Goal: Task Accomplishment & Management: Manage account settings

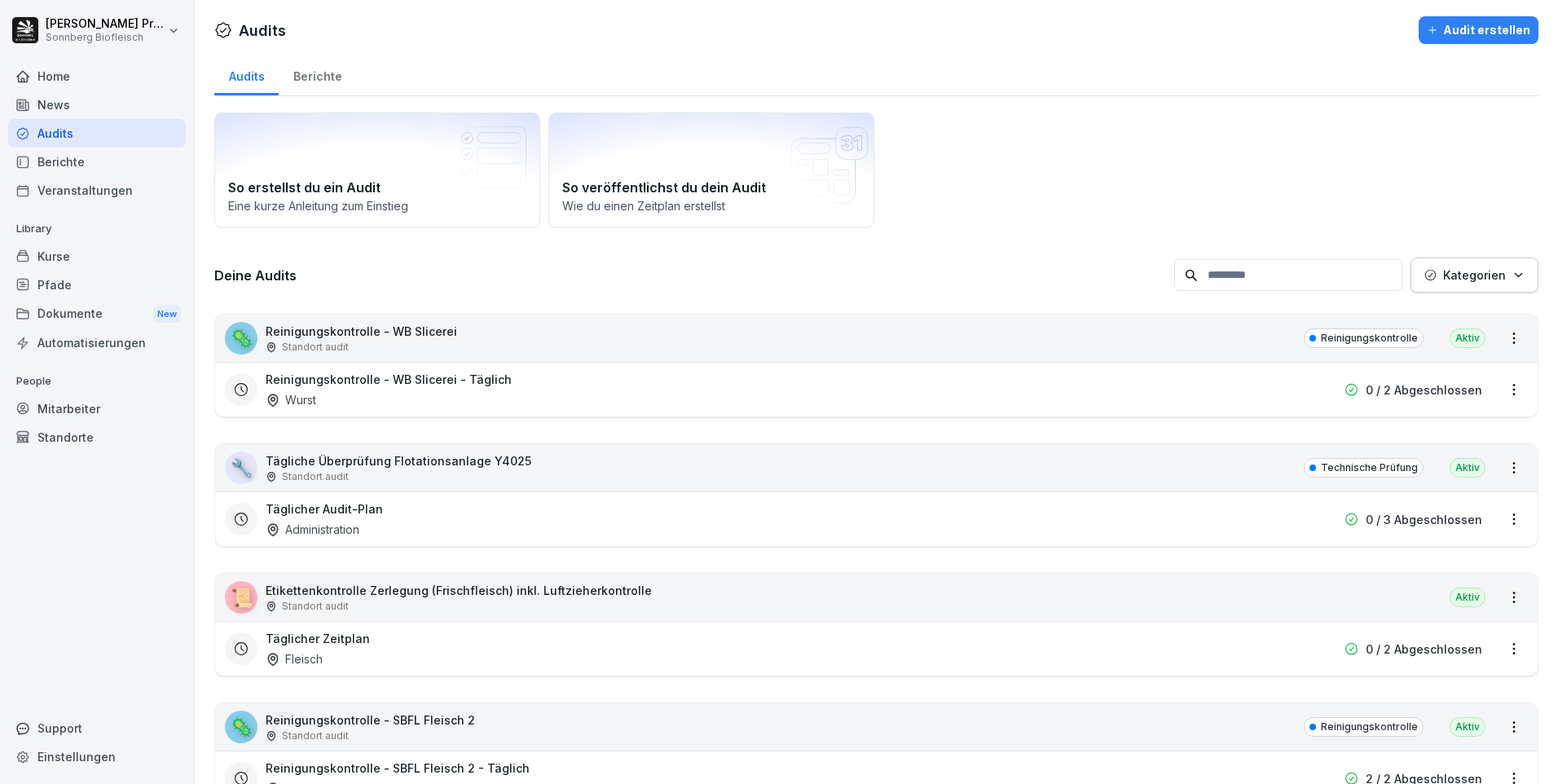
click at [90, 254] on div "Kurse" at bounding box center [97, 256] width 178 height 29
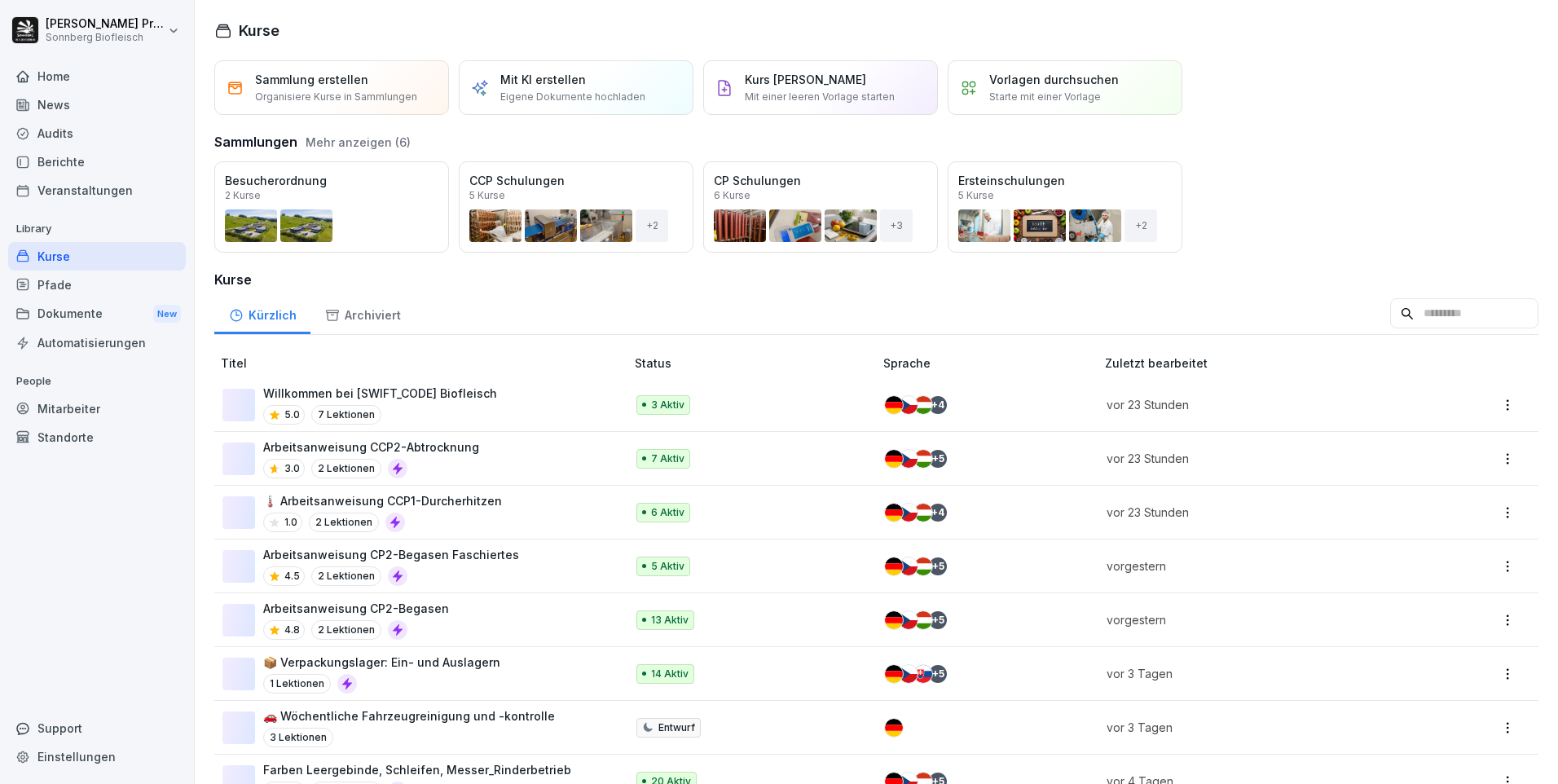
click at [1205, 284] on h3 "Kurse" at bounding box center [875, 279] width 1324 height 20
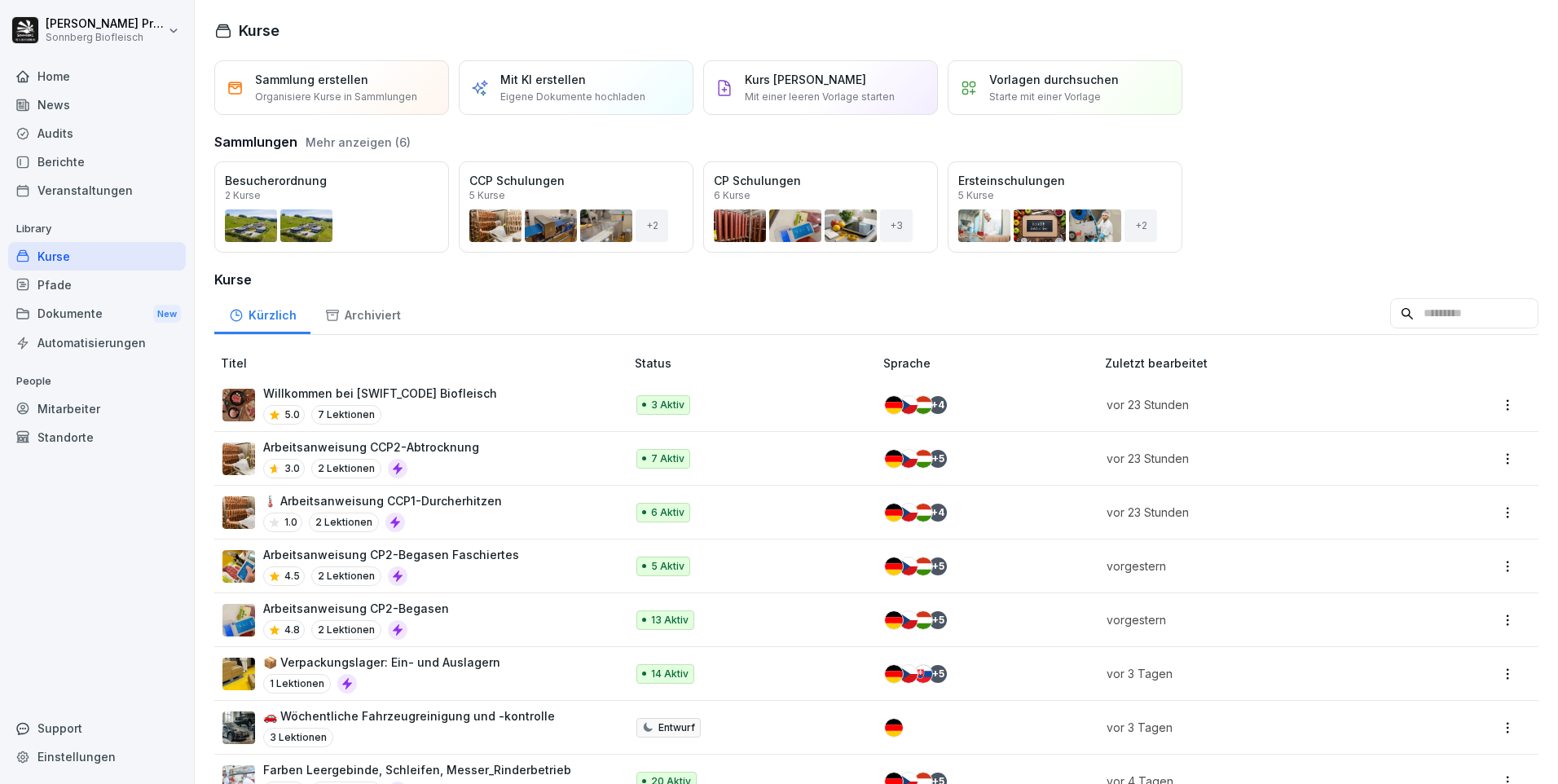
click at [1416, 318] on input at bounding box center [1463, 313] width 148 height 31
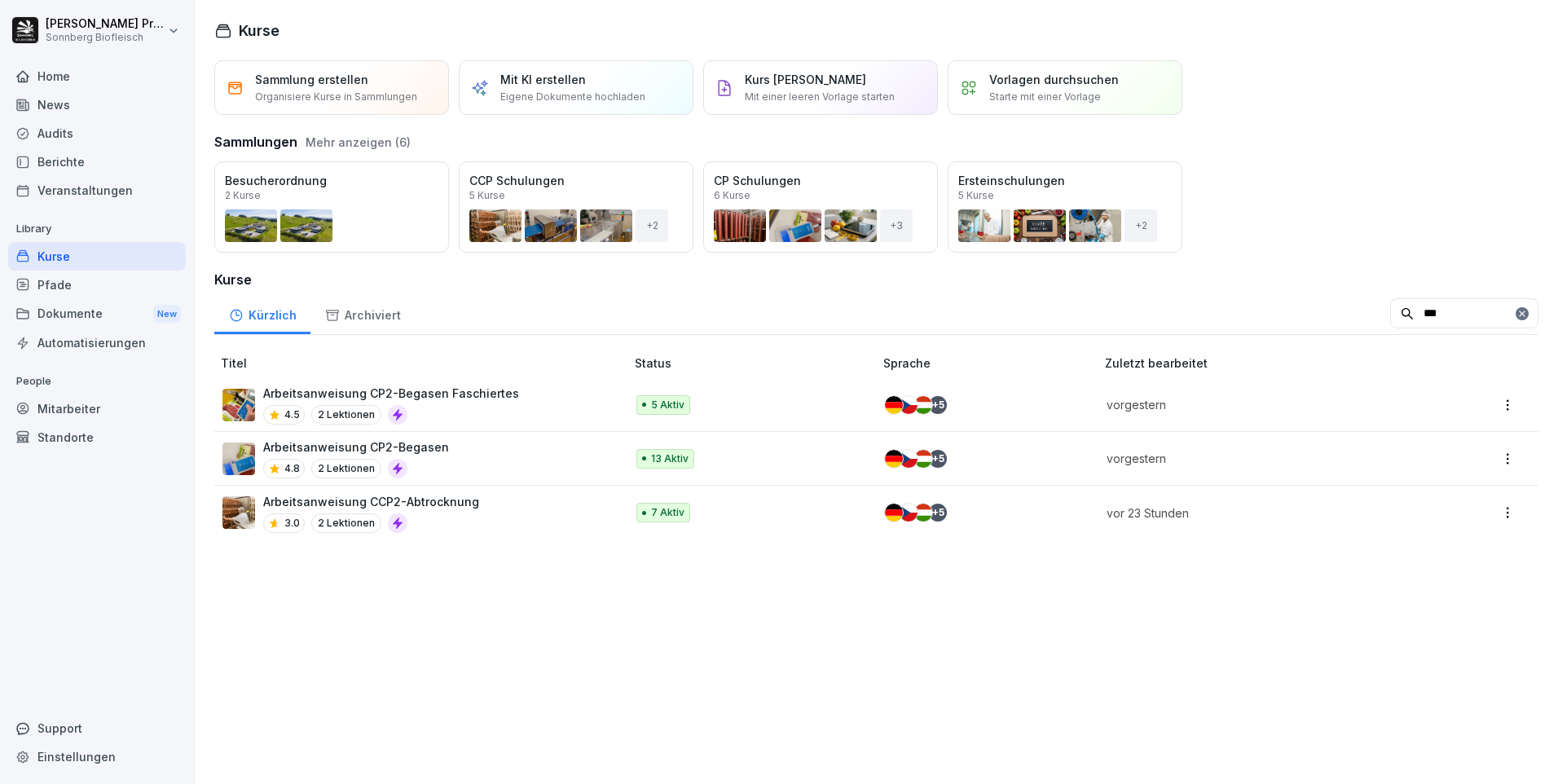
type input "***"
click at [570, 401] on div "Arbeitsanweisung CP2-Begasen Faschiertes 4.5 2 Lektionen" at bounding box center [415, 404] width 386 height 40
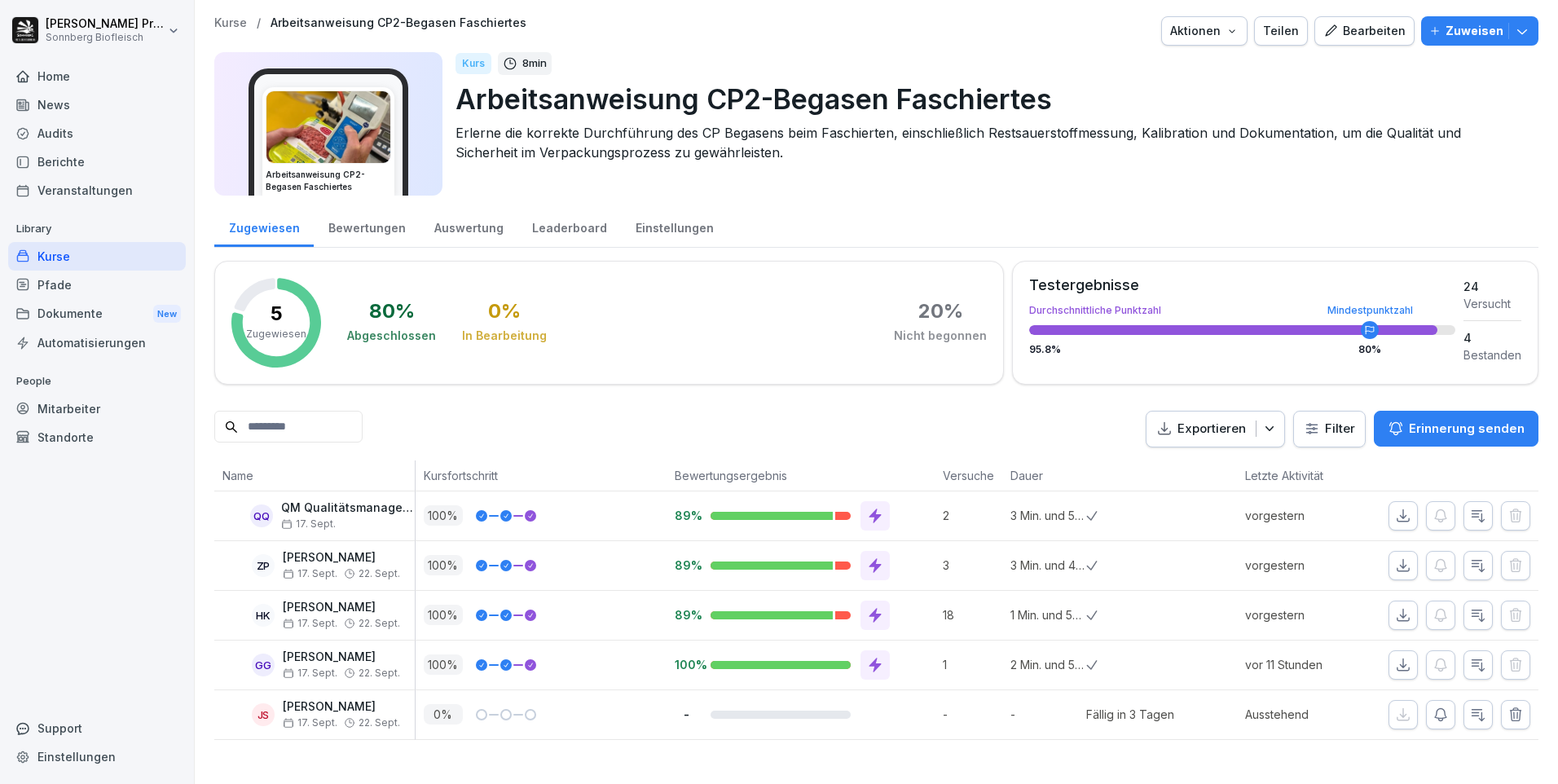
click at [1261, 431] on icon "button" at bounding box center [1270, 429] width 17 height 17
click at [1224, 462] on p "Als Excel Datei exportieren" at bounding box center [1194, 467] width 146 height 15
click at [133, 86] on div "Home" at bounding box center [97, 76] width 178 height 29
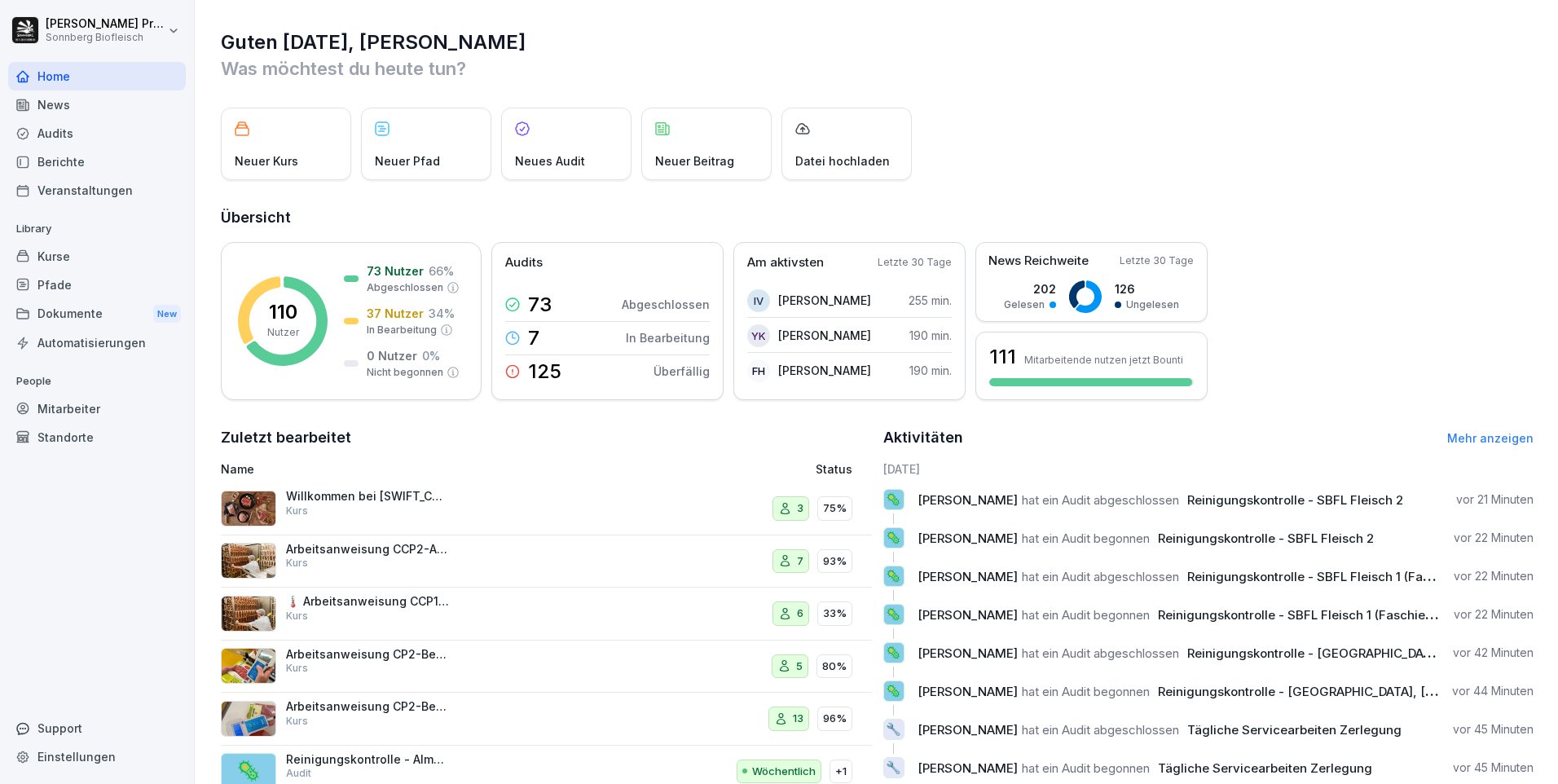
scroll to position [56, 0]
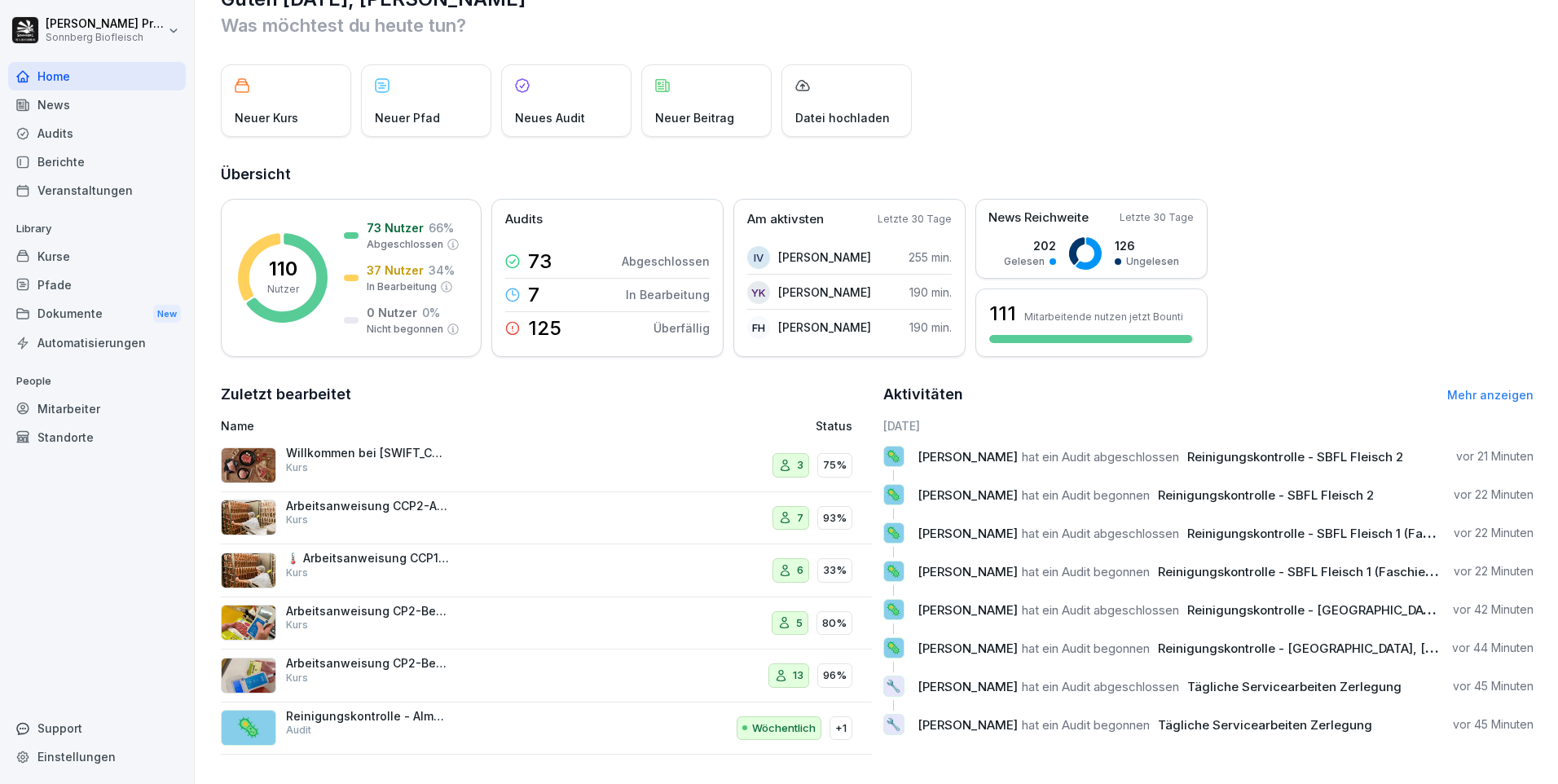
click at [1493, 388] on link "Mehr anzeigen" at bounding box center [1490, 394] width 87 height 14
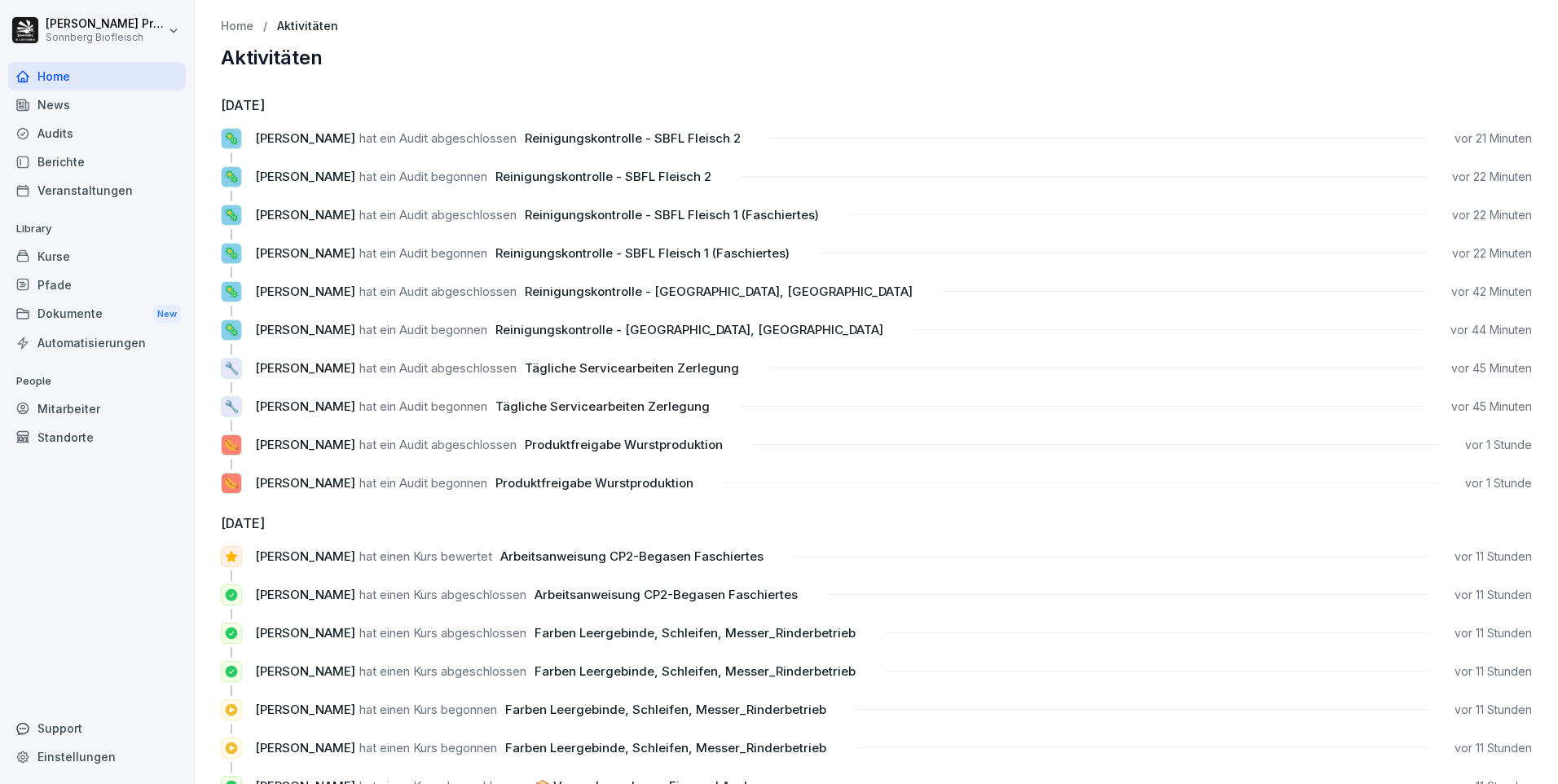
click at [126, 255] on div "Kurse" at bounding box center [97, 256] width 178 height 29
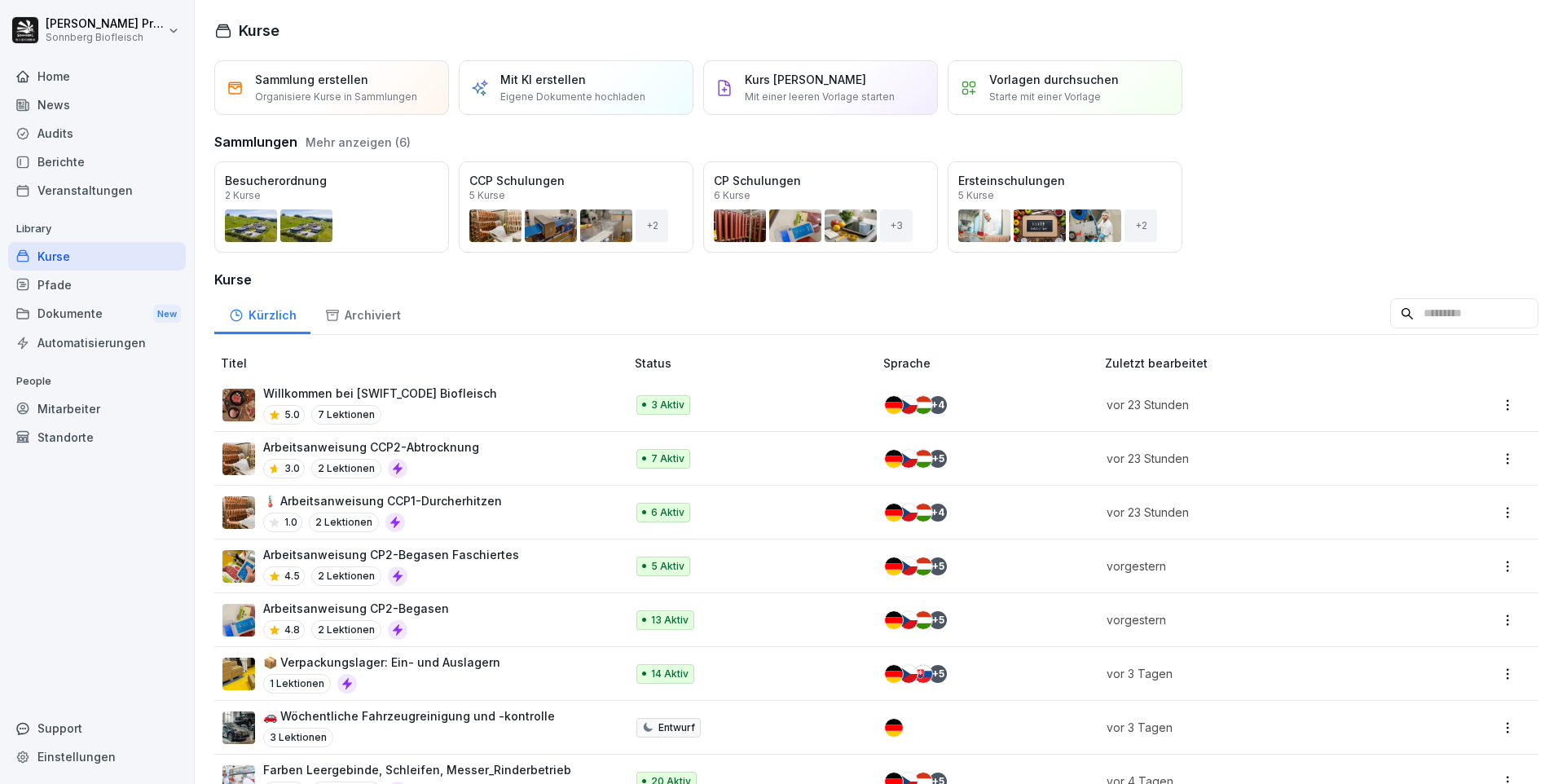
click at [129, 128] on div "Audits" at bounding box center [97, 133] width 178 height 29
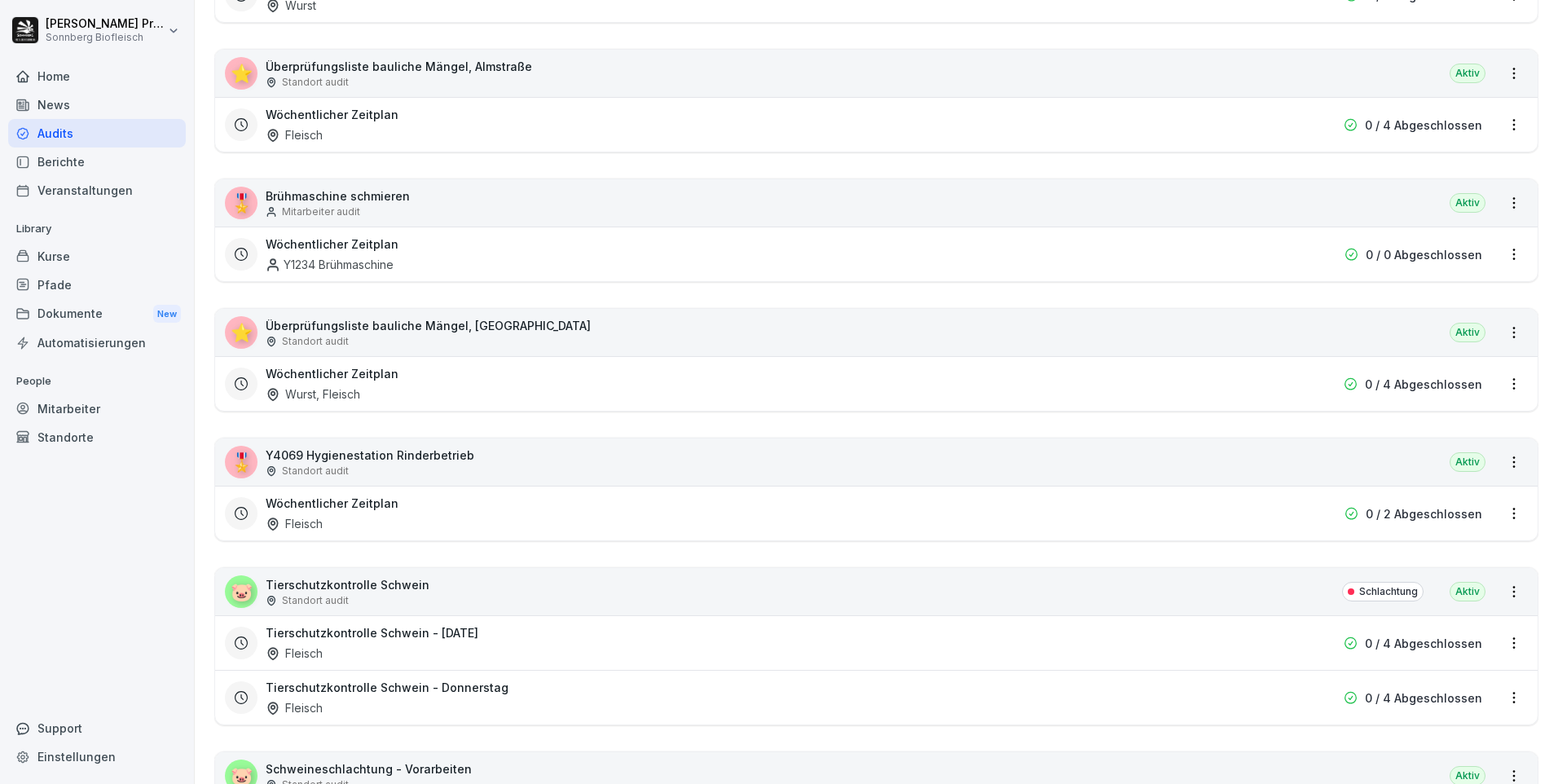
scroll to position [1955, 0]
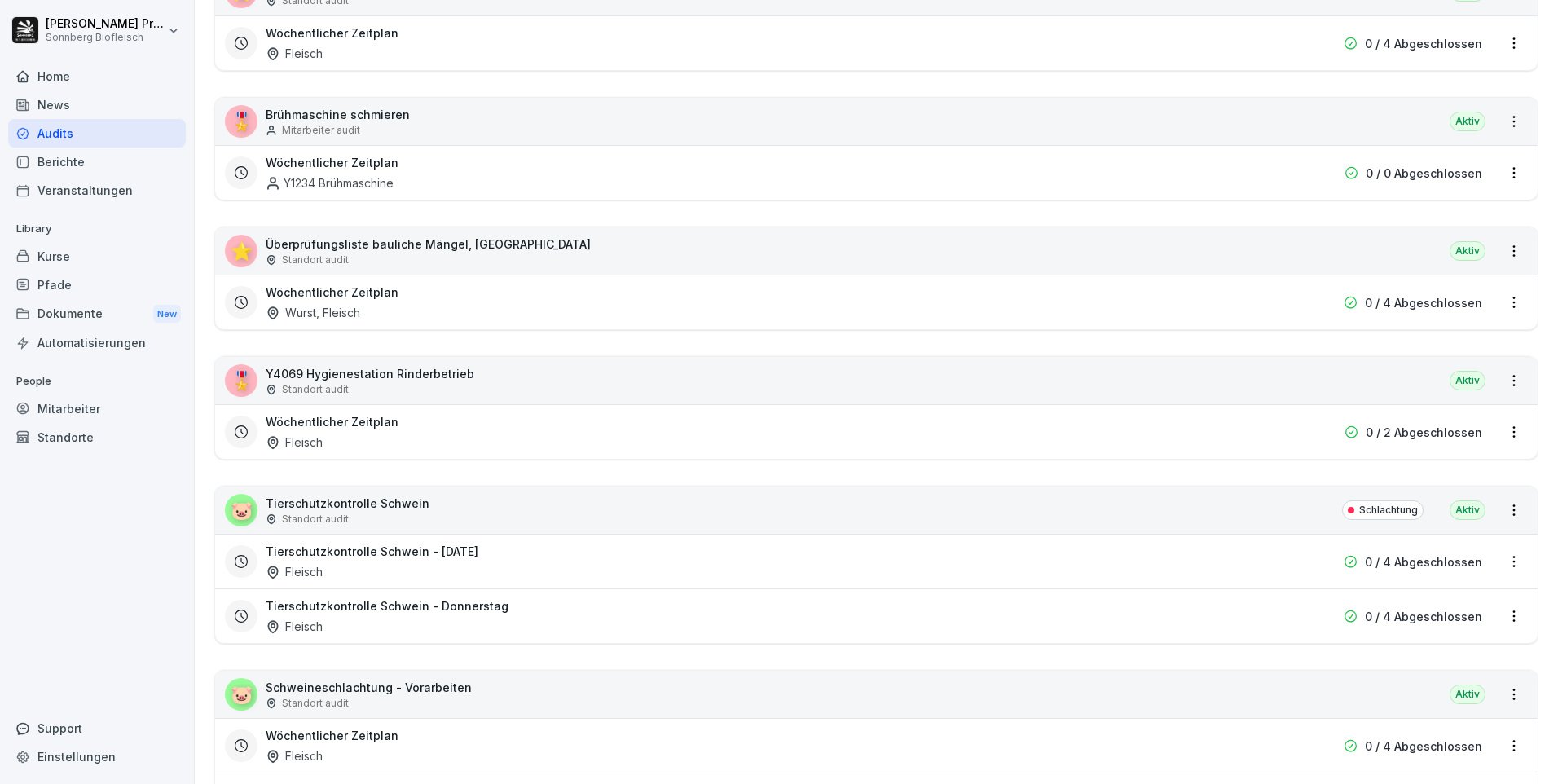
click at [466, 620] on div "Tierschutzkontrolle Schwein - Donnerstag Fleisch" at bounding box center [772, 616] width 1013 height 37
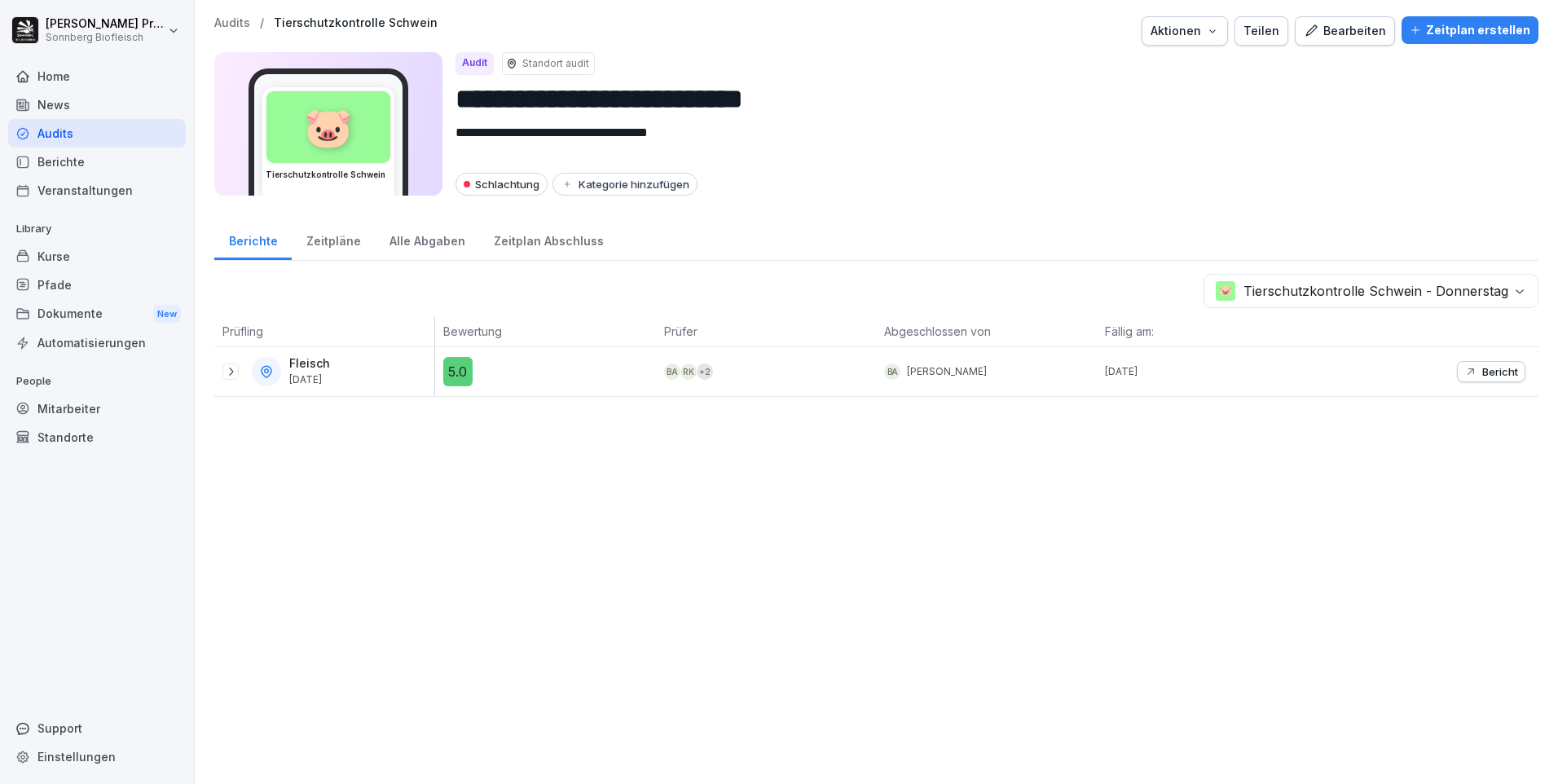
click at [233, 370] on icon at bounding box center [231, 371] width 13 height 13
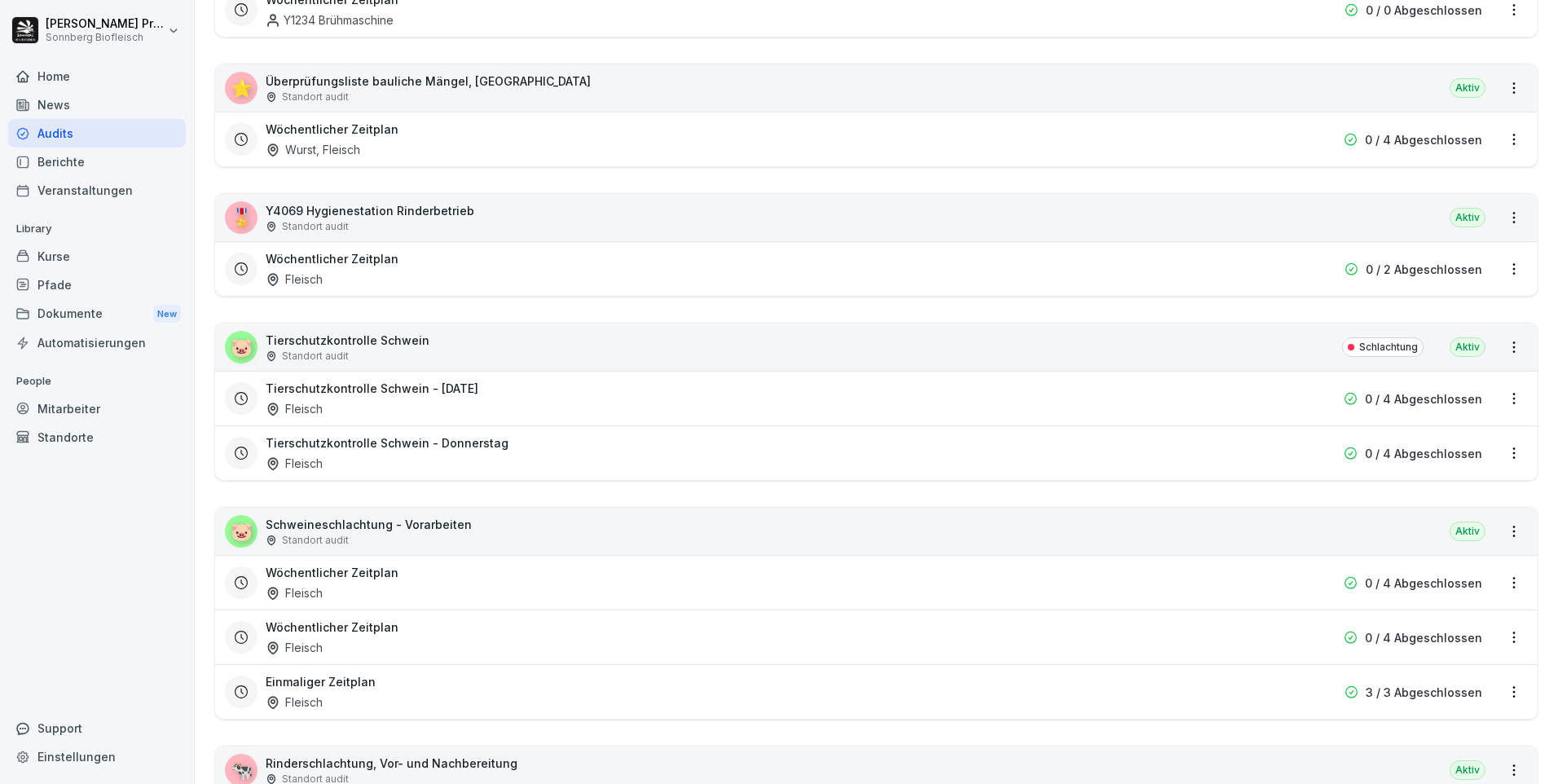
scroll to position [2281, 0]
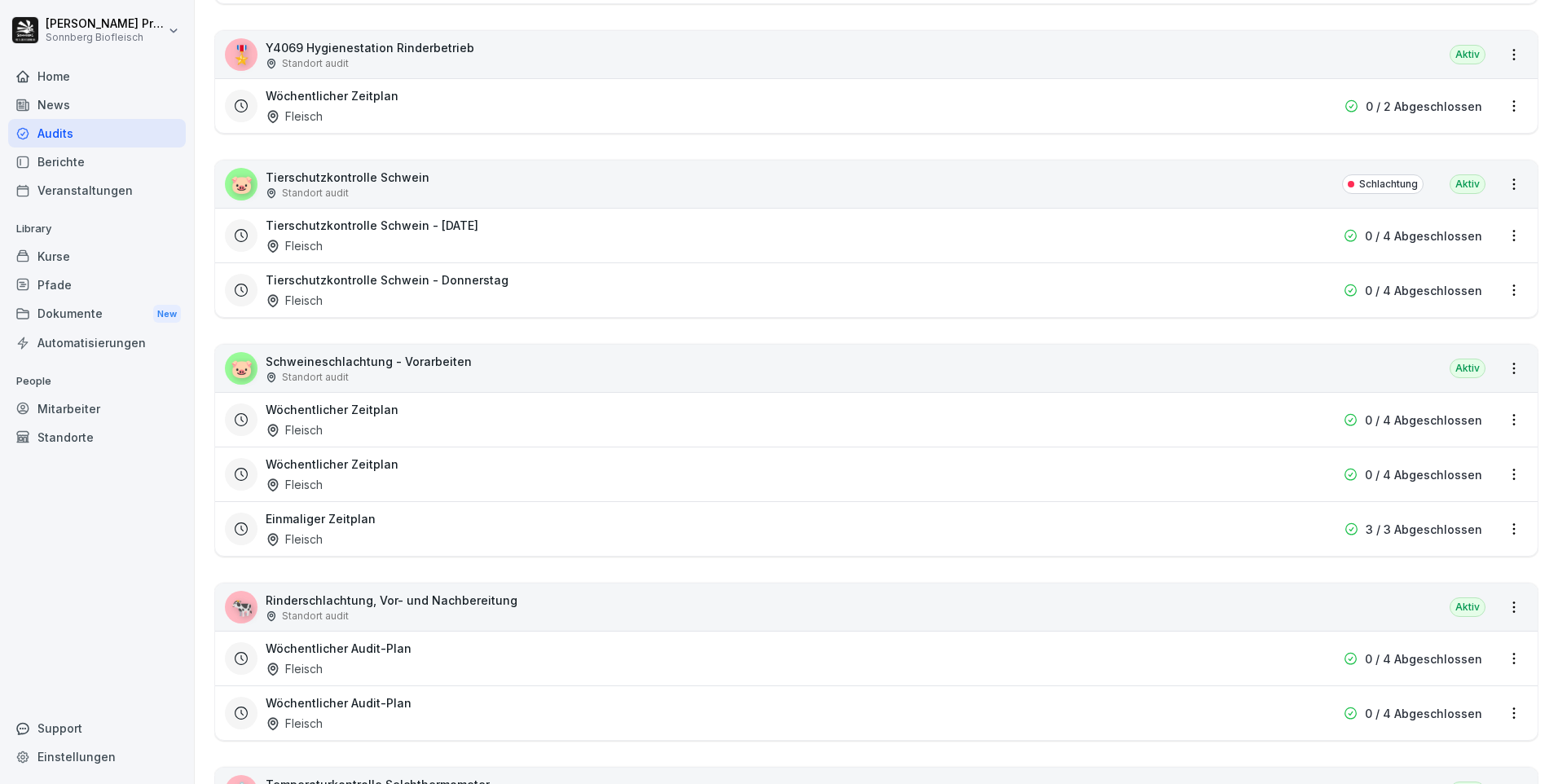
click at [435, 517] on div "Einmaliger Zeitplan Fleisch" at bounding box center [772, 528] width 1013 height 37
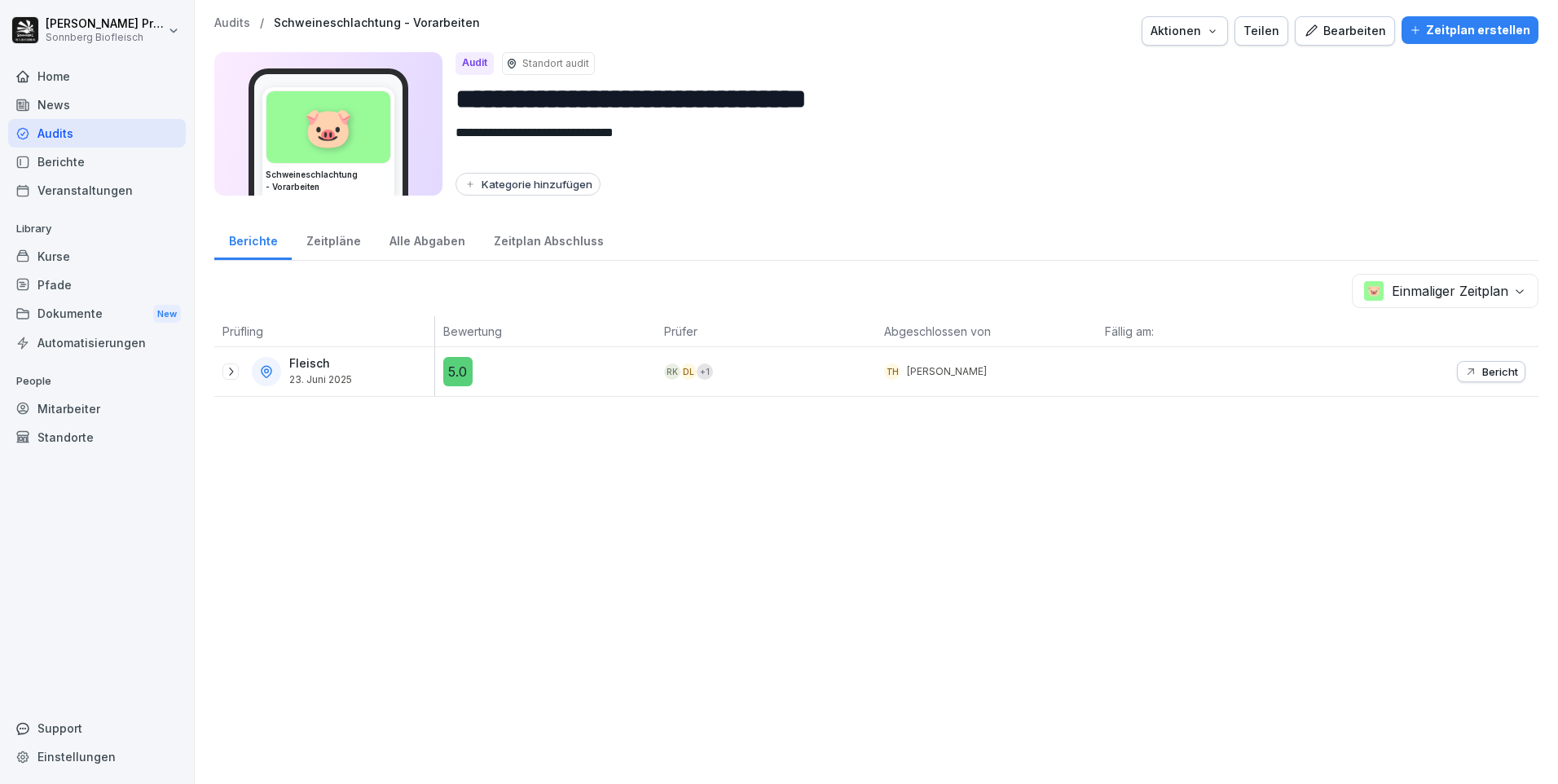
click at [234, 21] on p "Audits" at bounding box center [232, 23] width 36 height 14
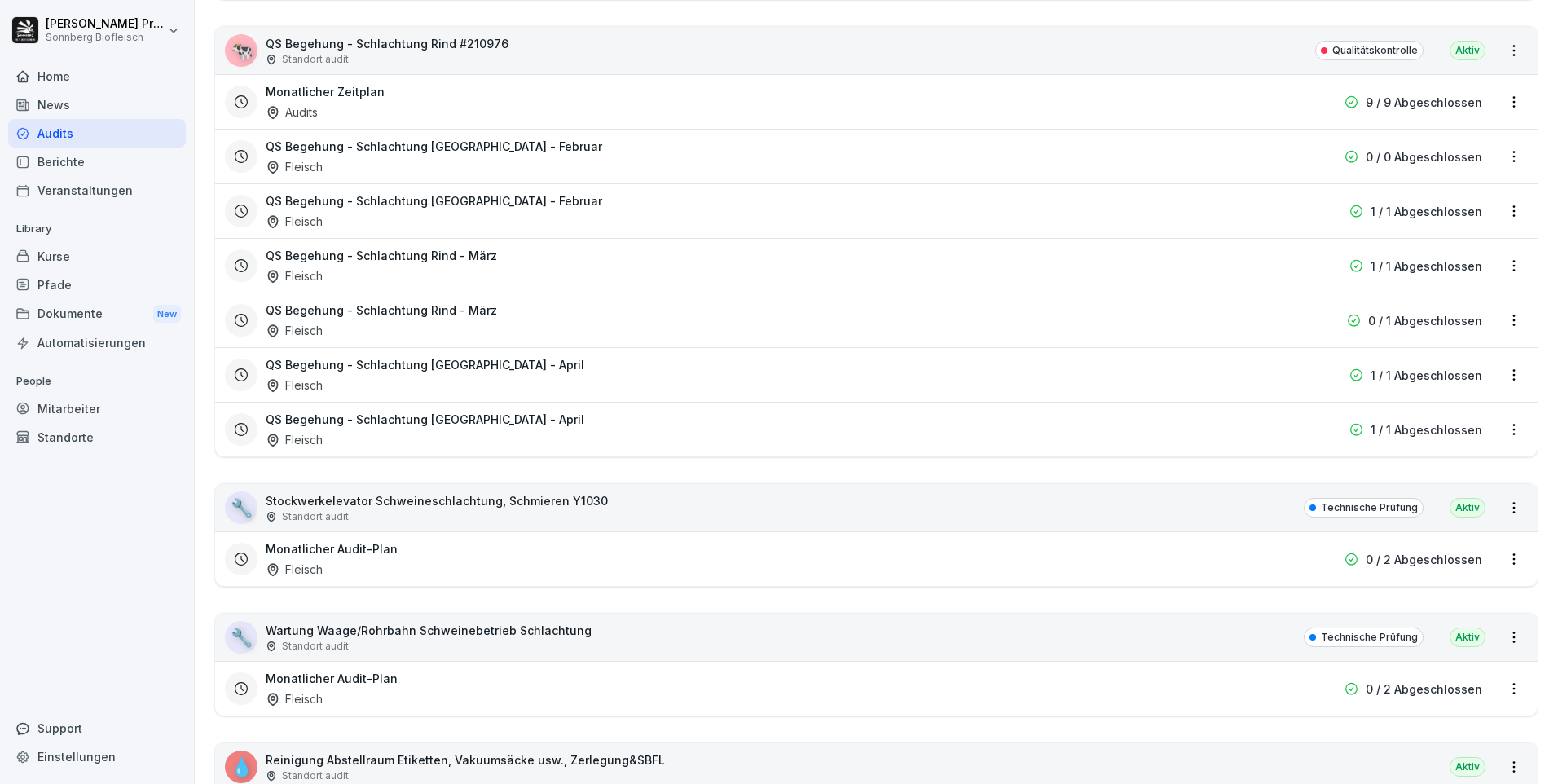
scroll to position [6273, 0]
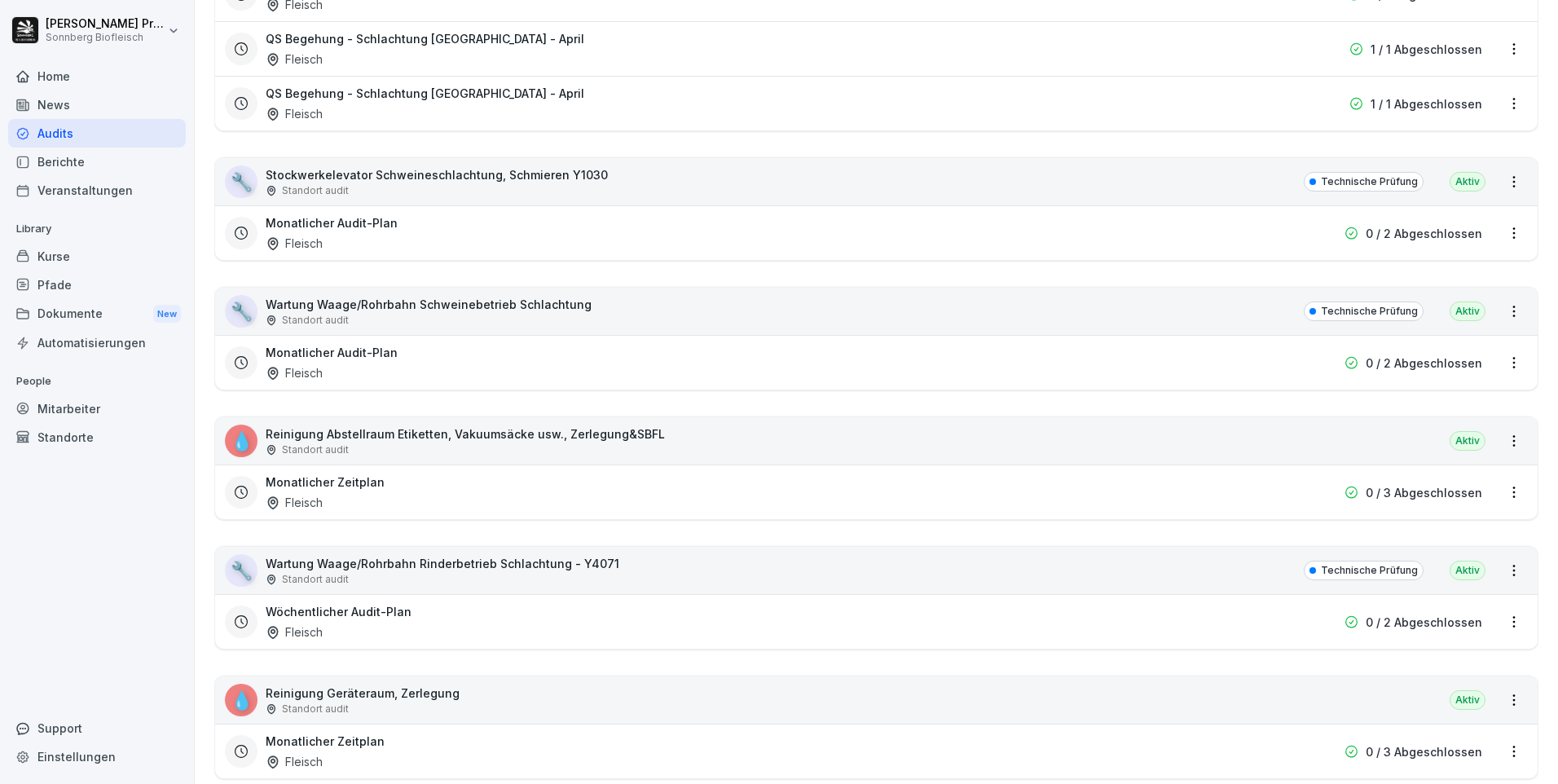
click at [772, 431] on div "💧 Reinigung Abstellraum Etiketten, Vakuumsäcke usw., Zerlegung&SBFL Standort au…" at bounding box center [876, 440] width 1323 height 47
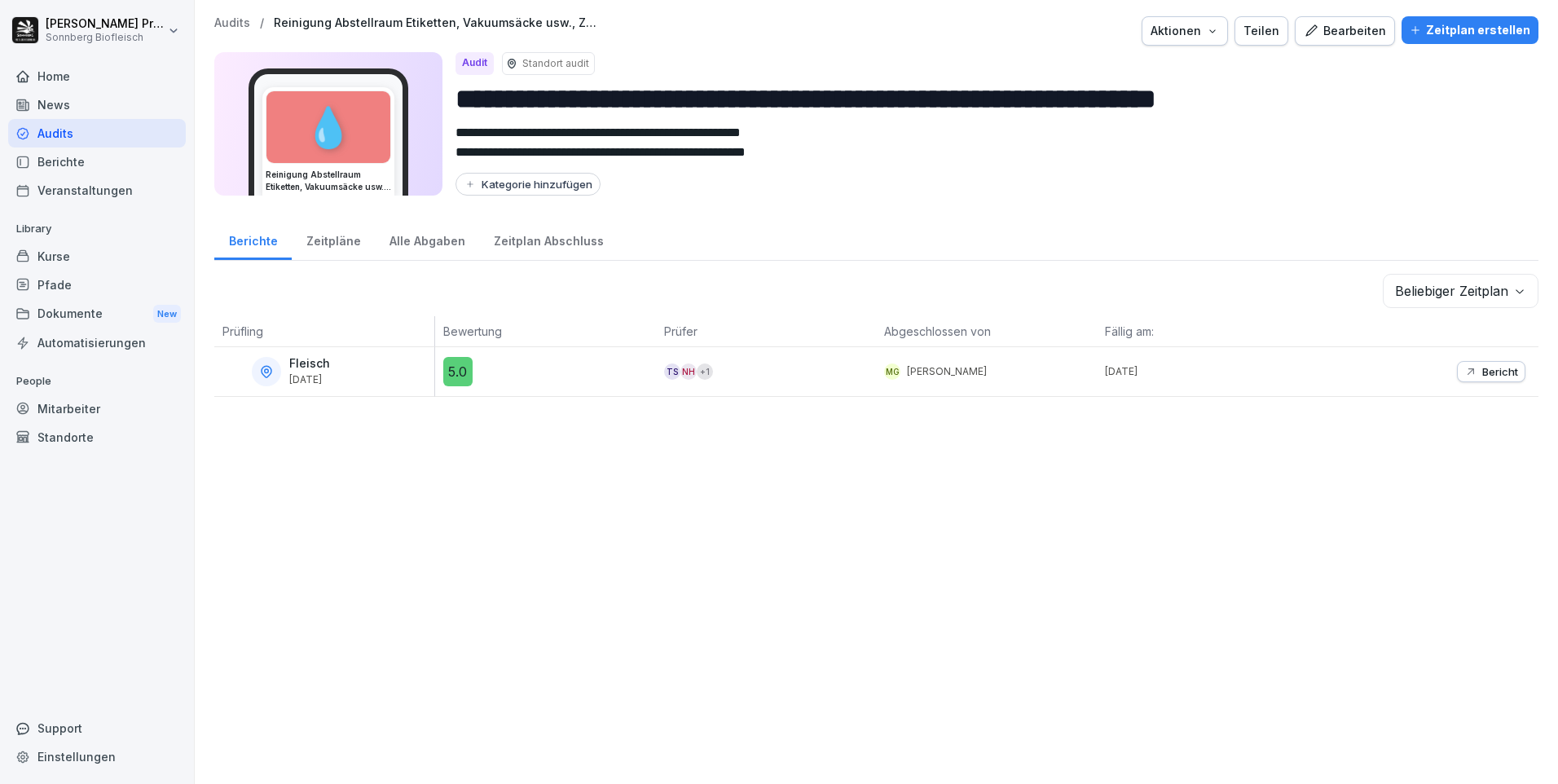
click at [226, 22] on p "Audits" at bounding box center [232, 23] width 36 height 14
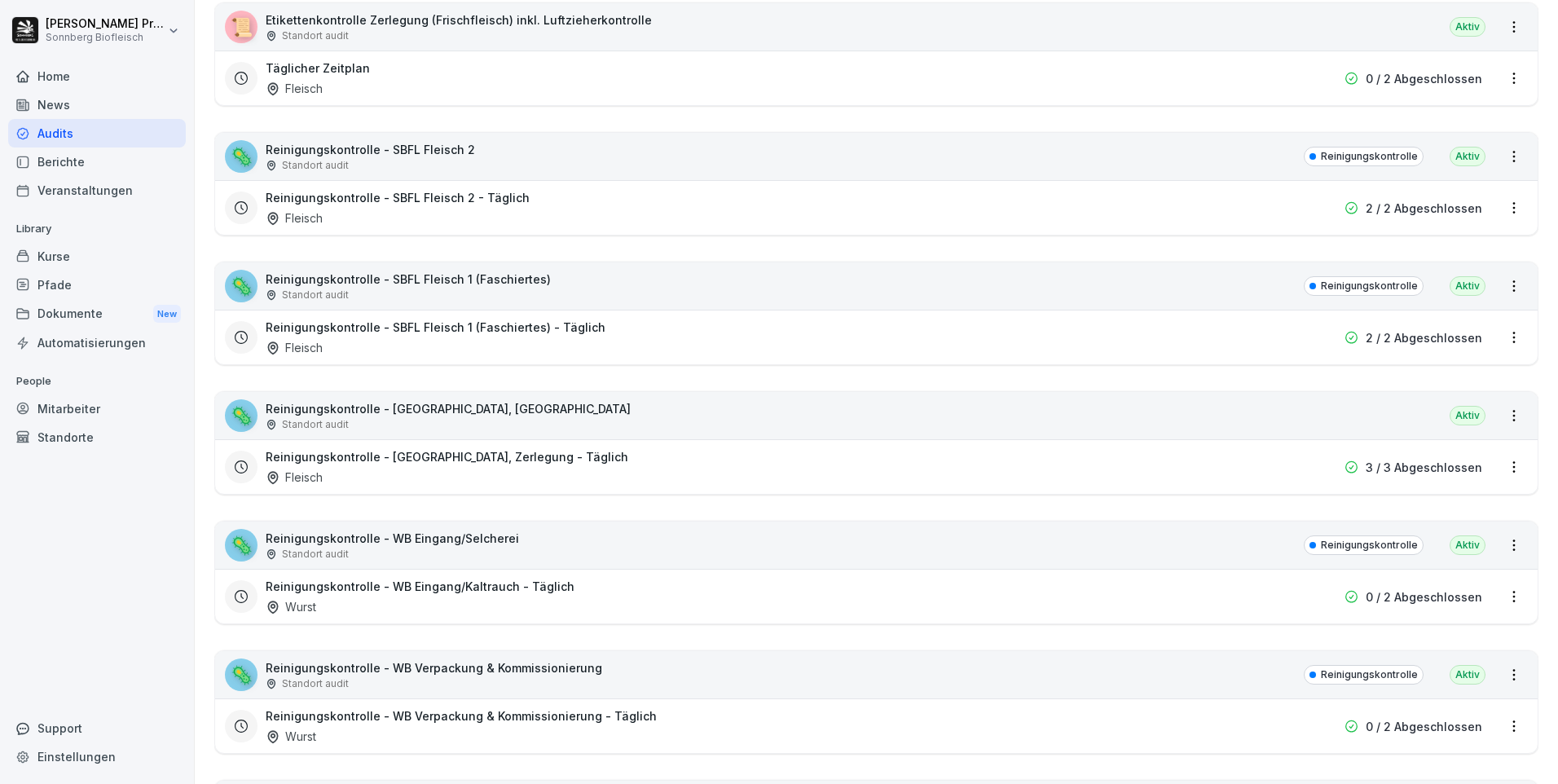
scroll to position [326, 0]
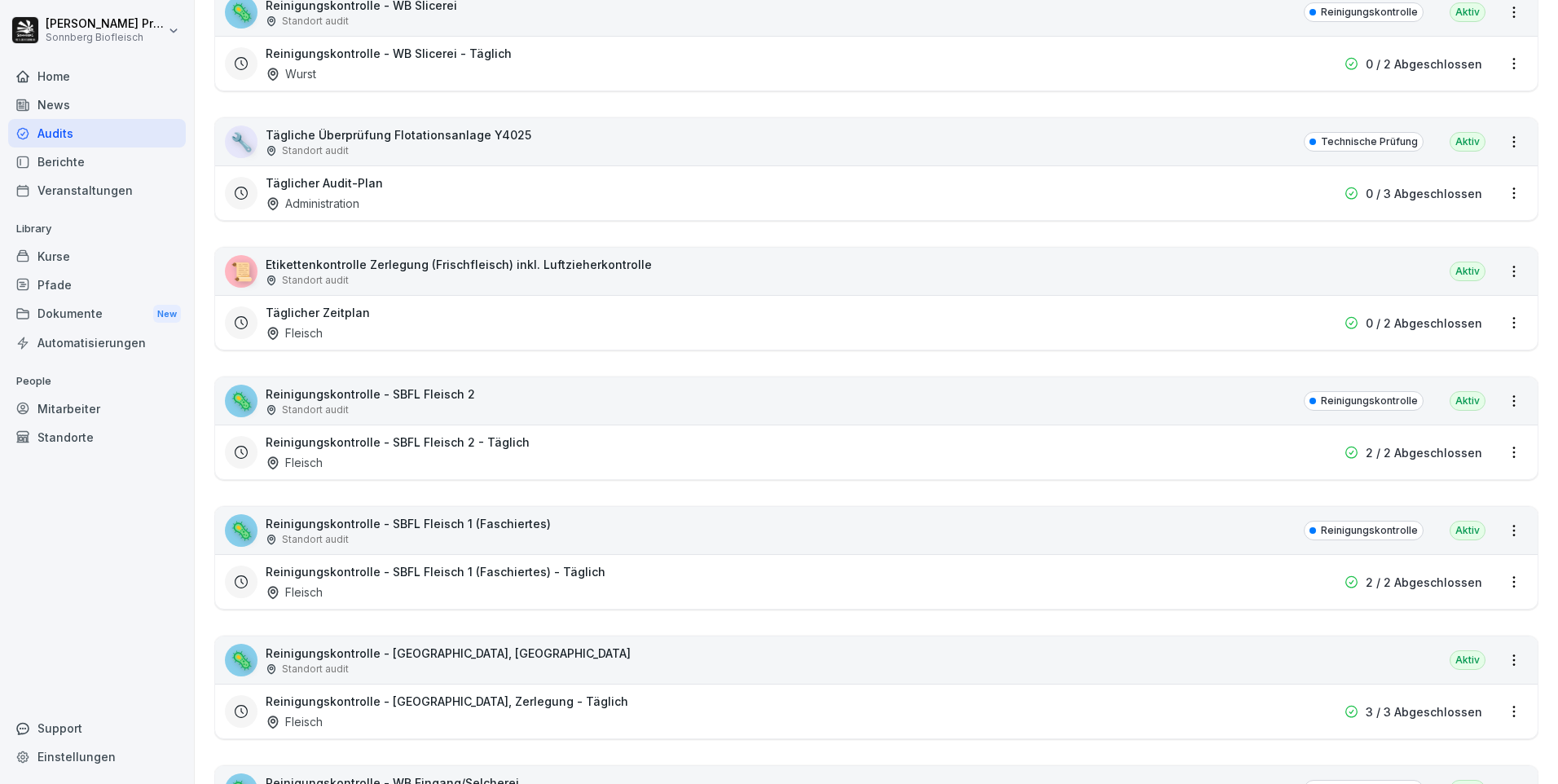
click at [686, 290] on div "📜 Etikettenkontrolle Zerlegung (Frischfleisch) inkl. Luftzieherkontrolle Stando…" at bounding box center [876, 271] width 1323 height 47
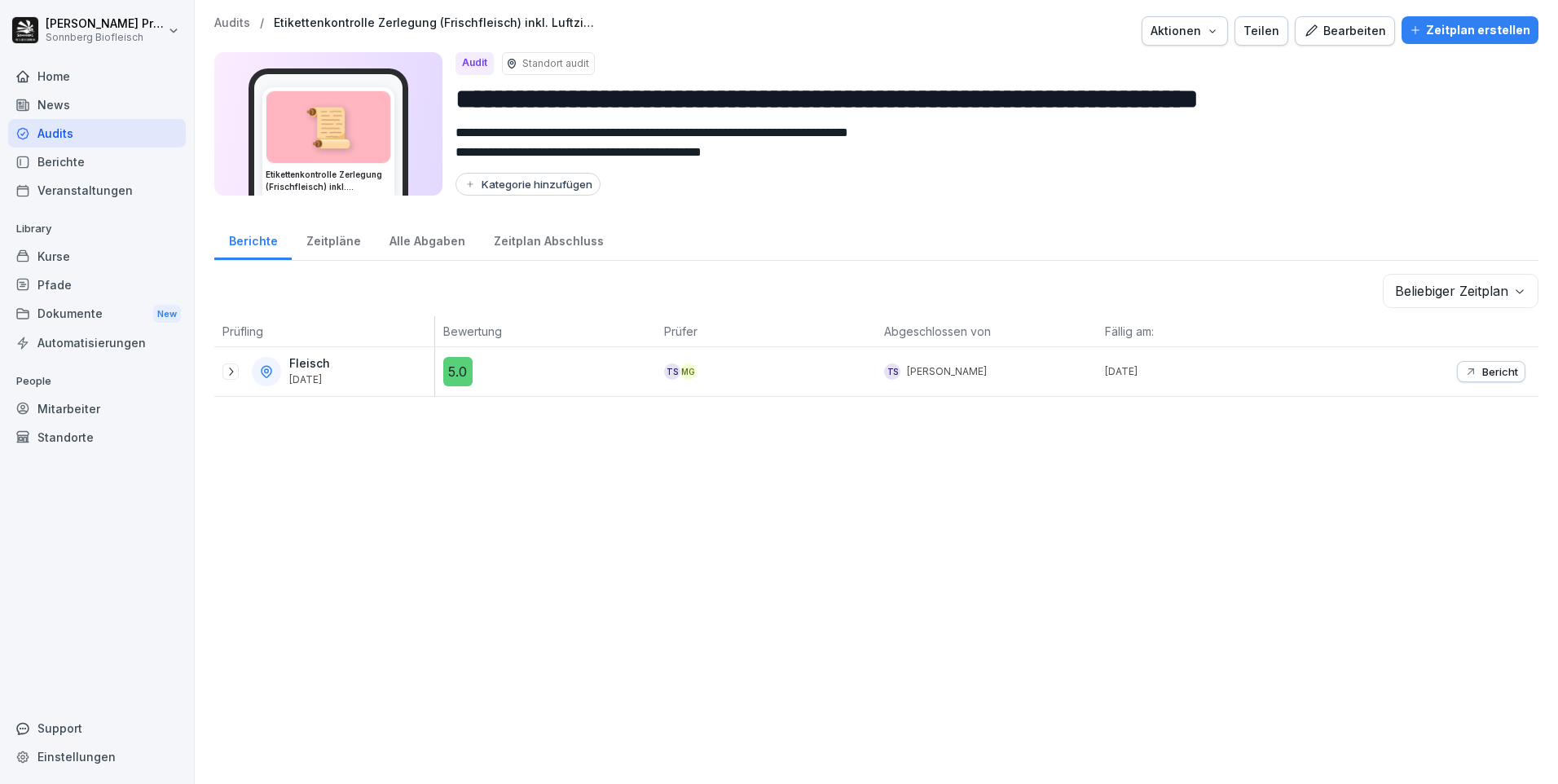
click at [235, 21] on p "Audits" at bounding box center [232, 23] width 36 height 14
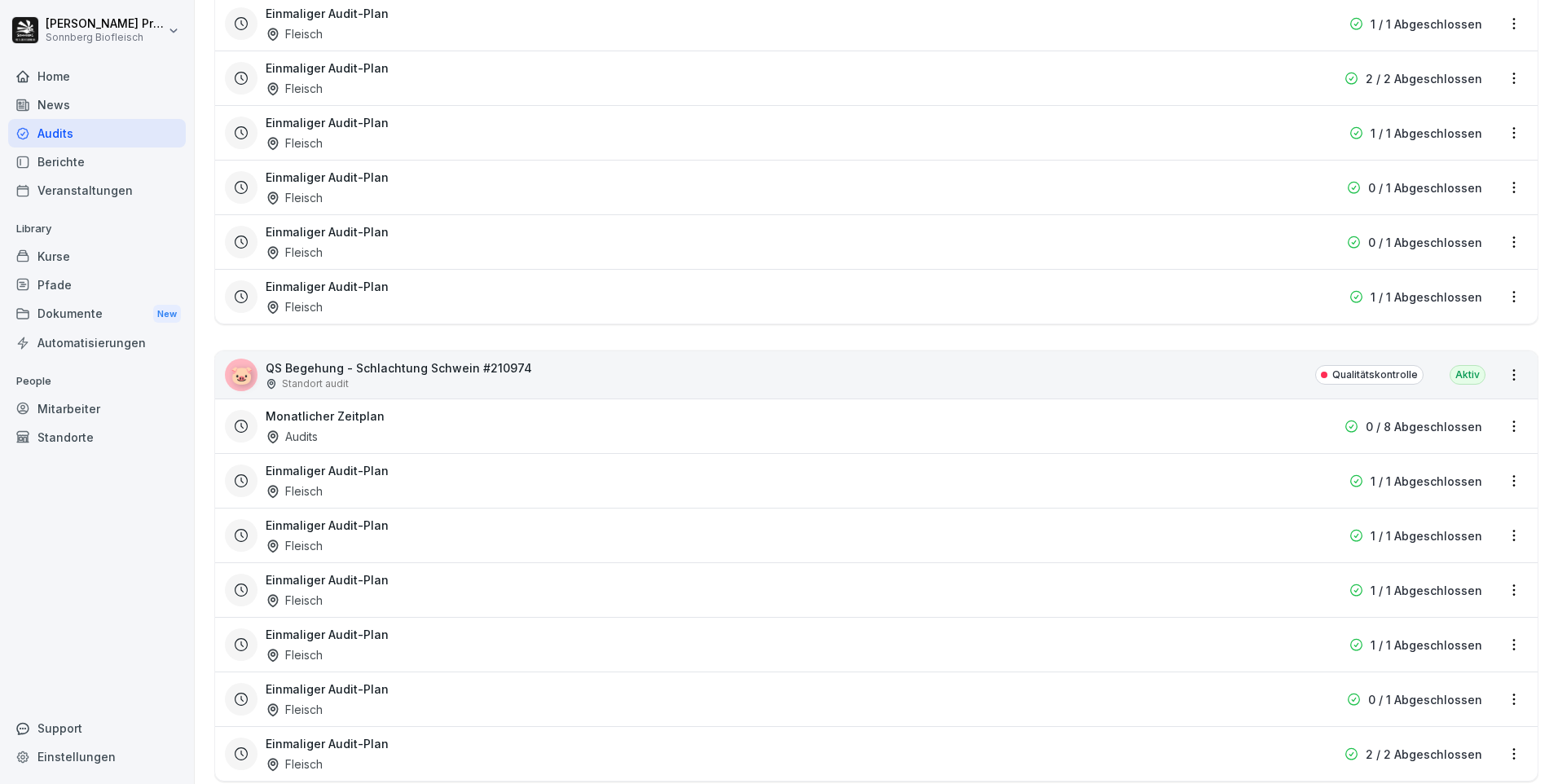
scroll to position [8391, 0]
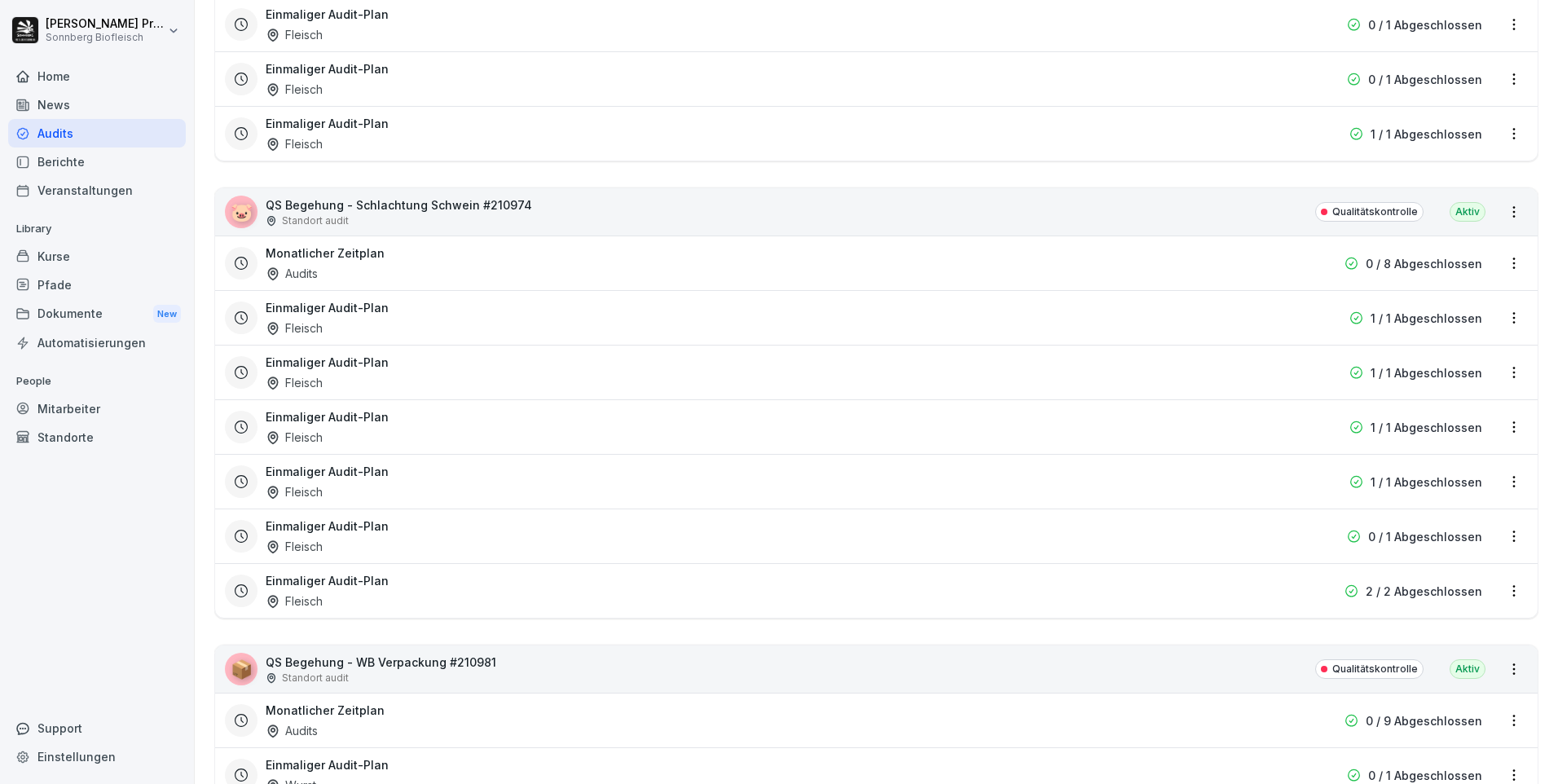
click at [519, 256] on div "Monatlicher Zeitplan Audits" at bounding box center [772, 263] width 1013 height 37
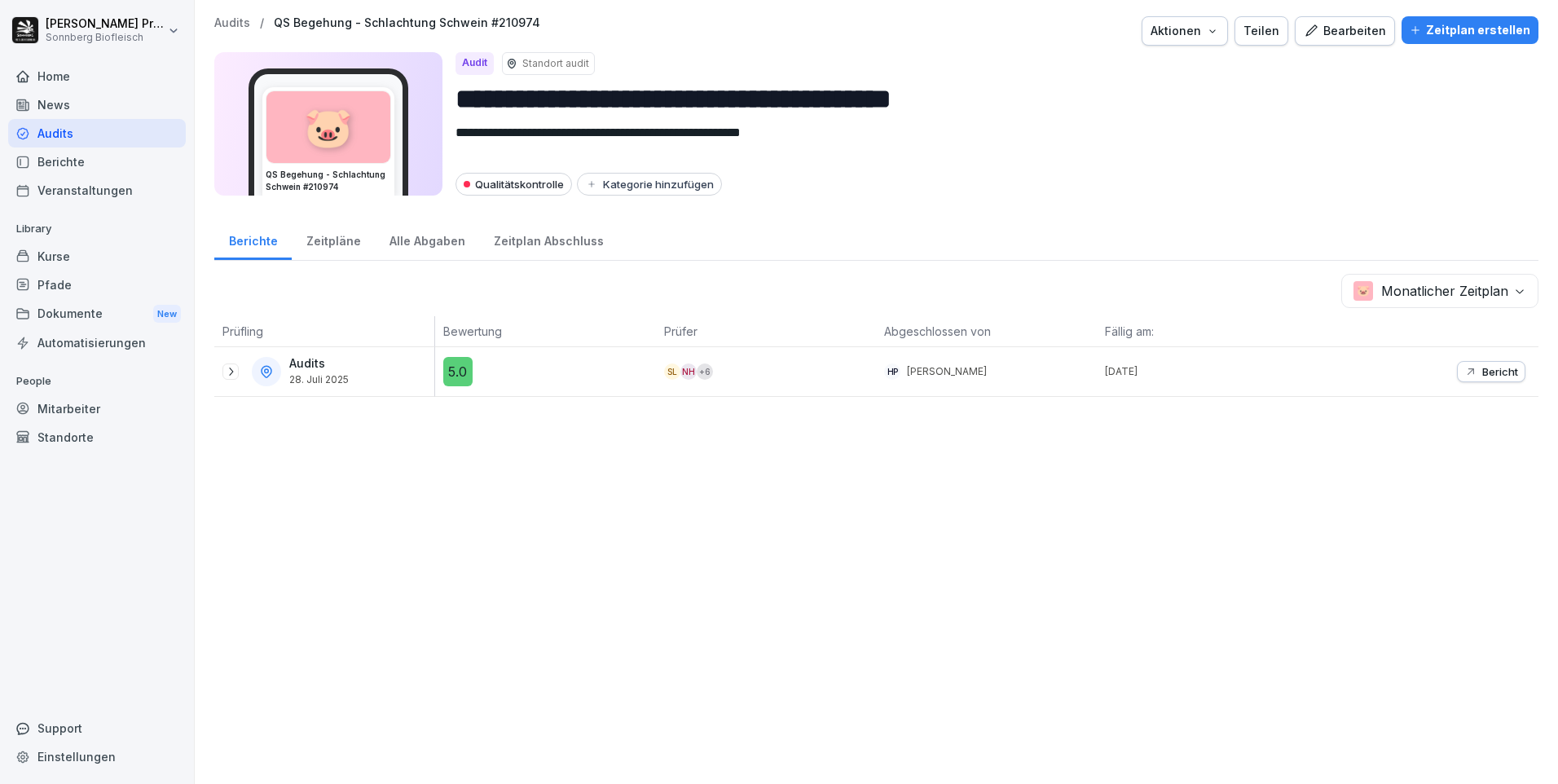
click at [699, 378] on div "+ 6" at bounding box center [705, 372] width 17 height 17
click at [489, 517] on div "**********" at bounding box center [875, 392] width 1363 height 784
click at [118, 347] on div "Automatisierungen" at bounding box center [97, 342] width 178 height 29
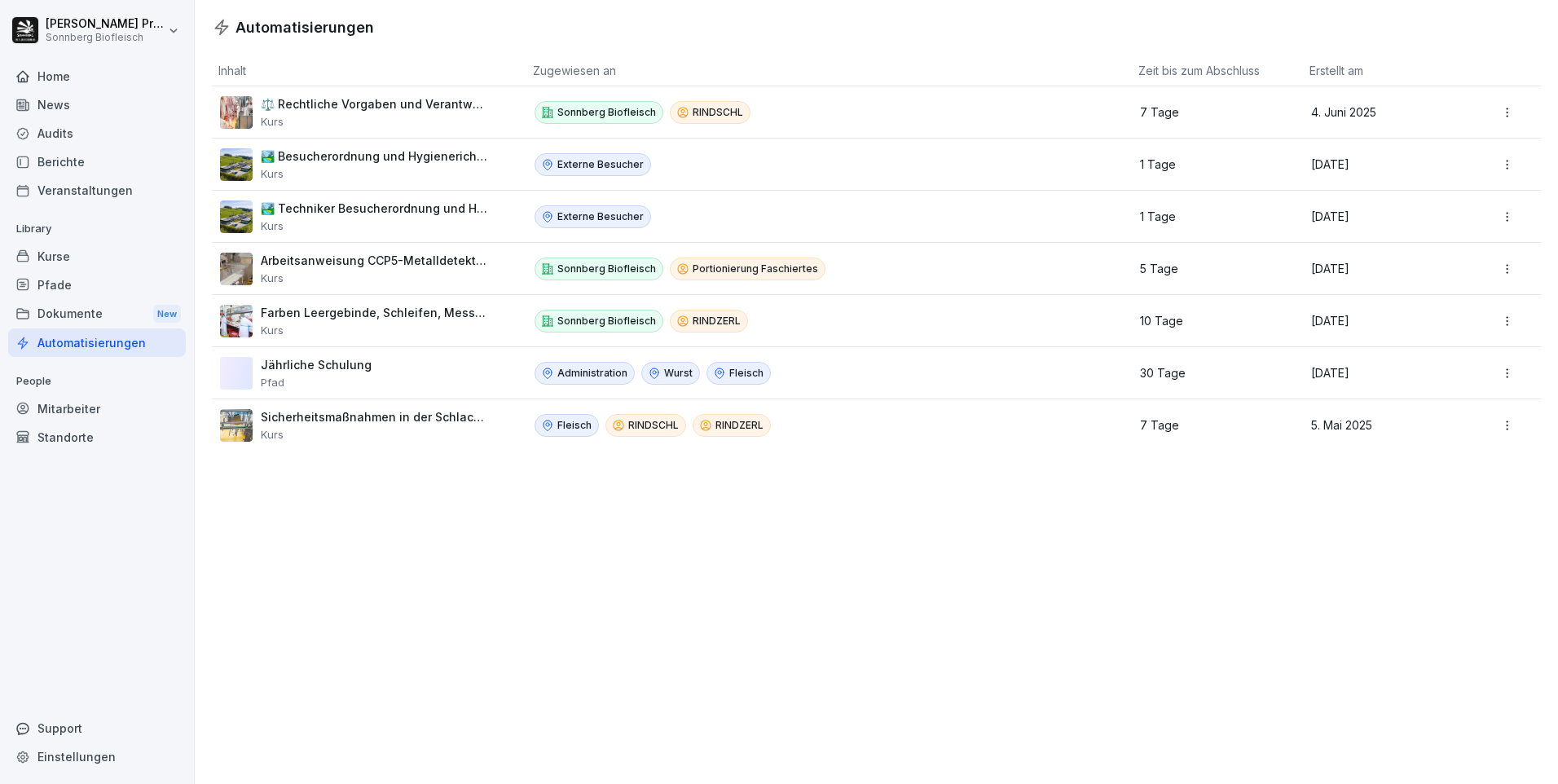
click at [342, 113] on div "⚖️ Rechtliche Vorgaben und Verantwortung bei der Schlachtung Kurs" at bounding box center [375, 112] width 229 height 31
click at [1500, 109] on html "Horst Preßlauer Sonnberg Biofleisch Home News Audits Berichte Veranstaltungen L…" at bounding box center [779, 392] width 1558 height 784
click at [1477, 142] on div "Bearbeiten" at bounding box center [1484, 148] width 140 height 28
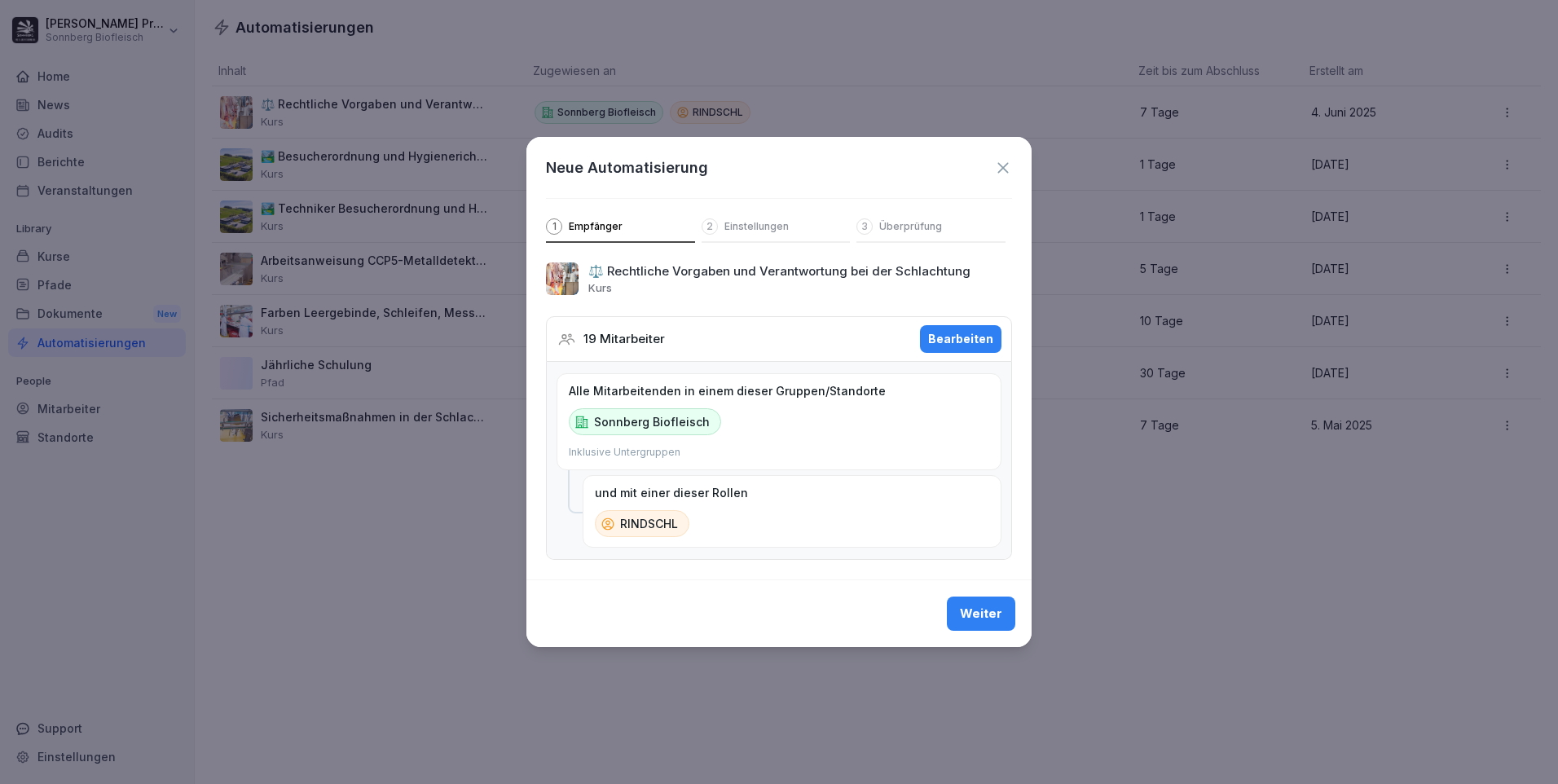
click at [762, 223] on p "Einstellungen" at bounding box center [756, 227] width 64 height 13
click at [1000, 159] on icon at bounding box center [1003, 167] width 18 height 18
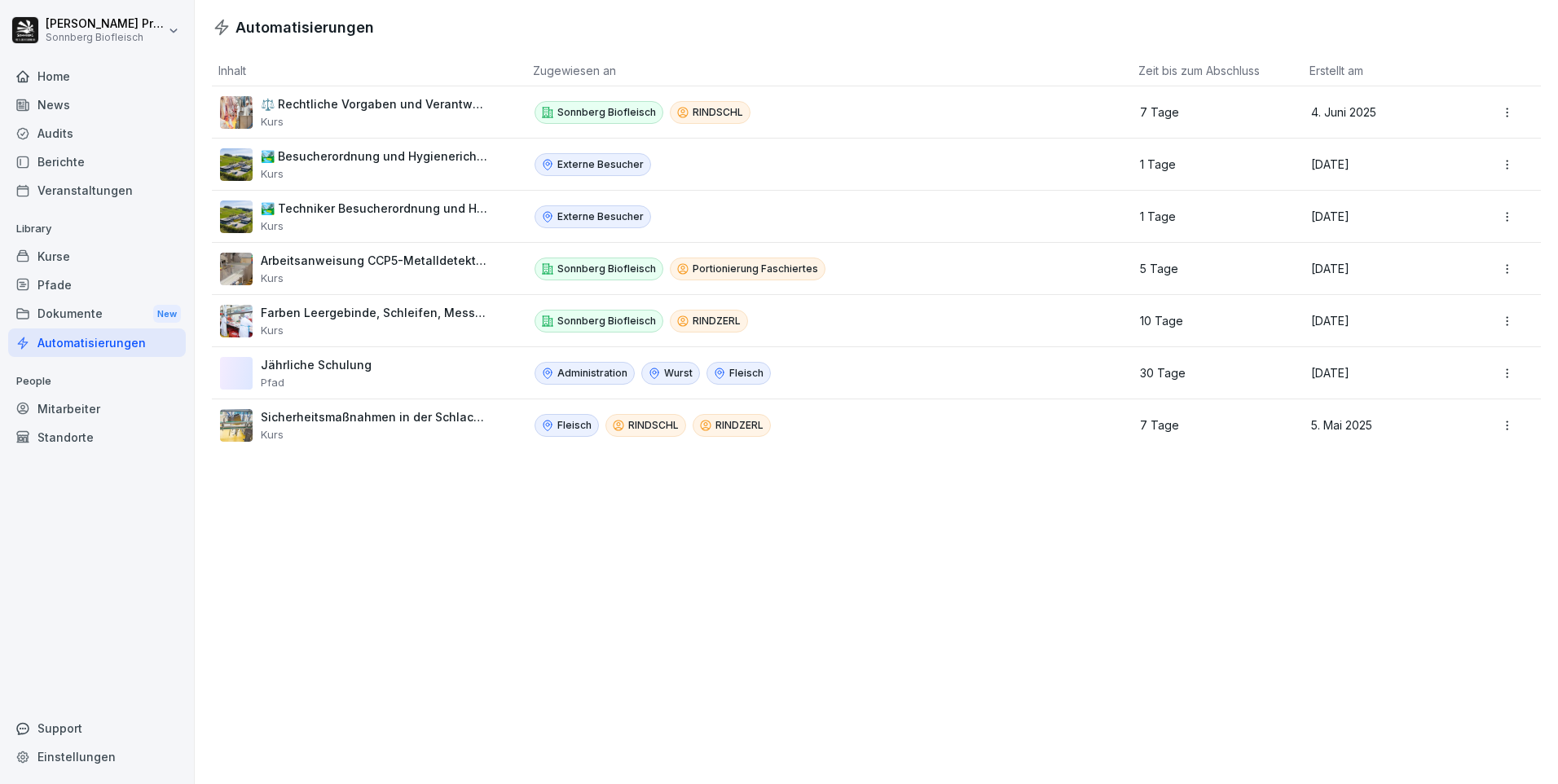
click at [109, 134] on div "Audits" at bounding box center [97, 133] width 178 height 29
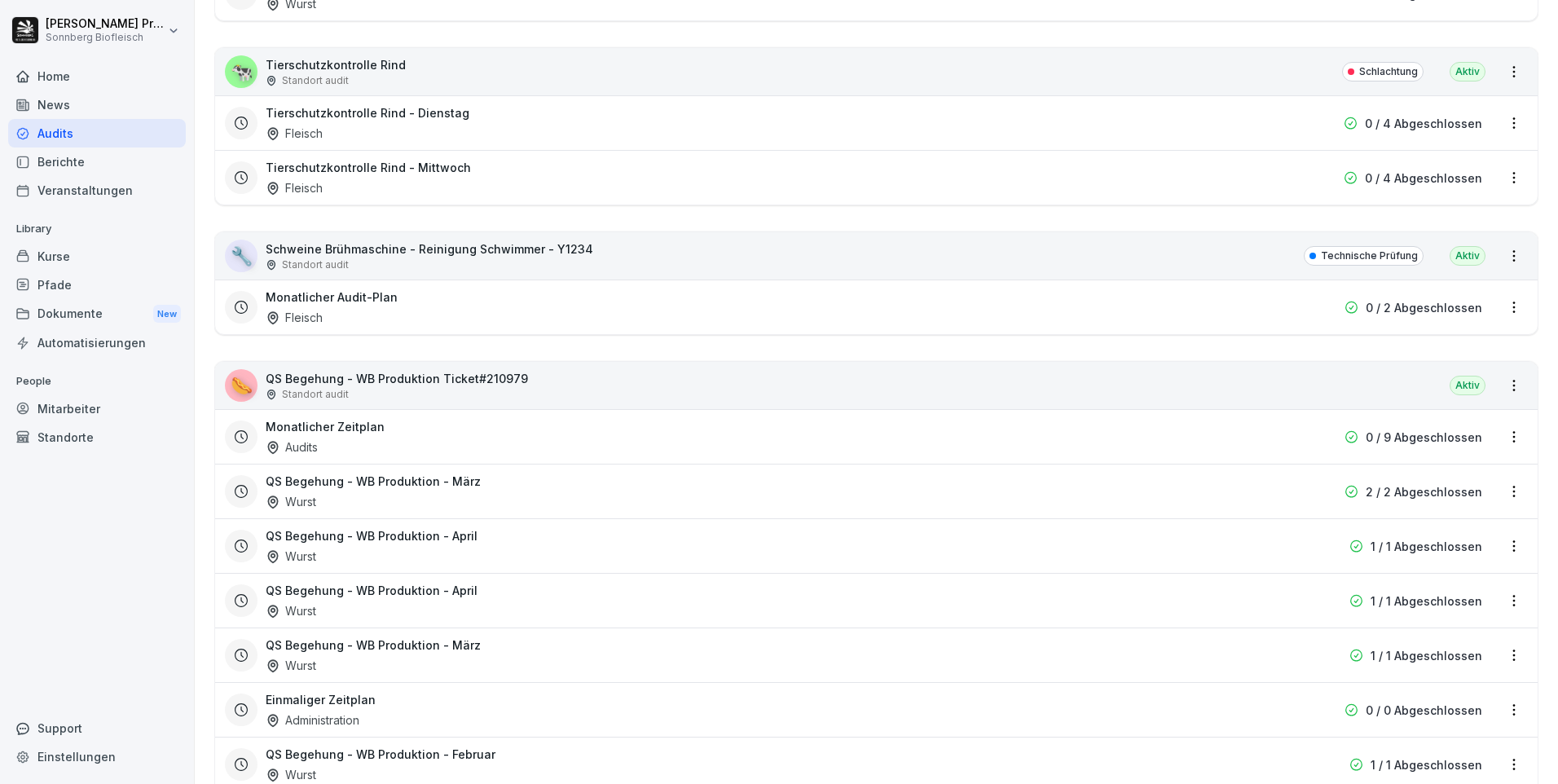
scroll to position [4725, 0]
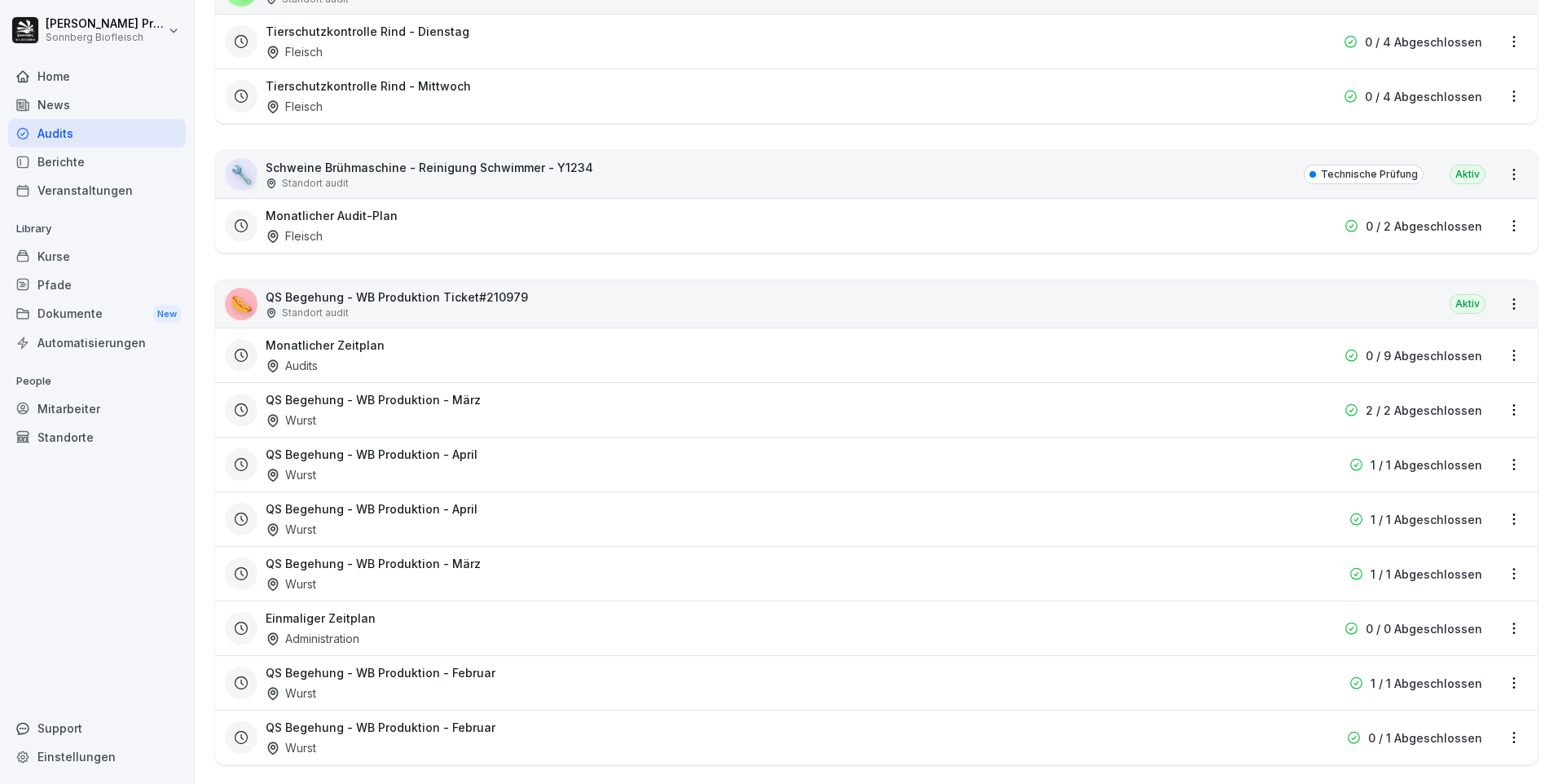
click at [710, 304] on div "🌭 QS Begehung - WB Produktion Ticket#210979 Standort audit Aktiv" at bounding box center [876, 303] width 1323 height 47
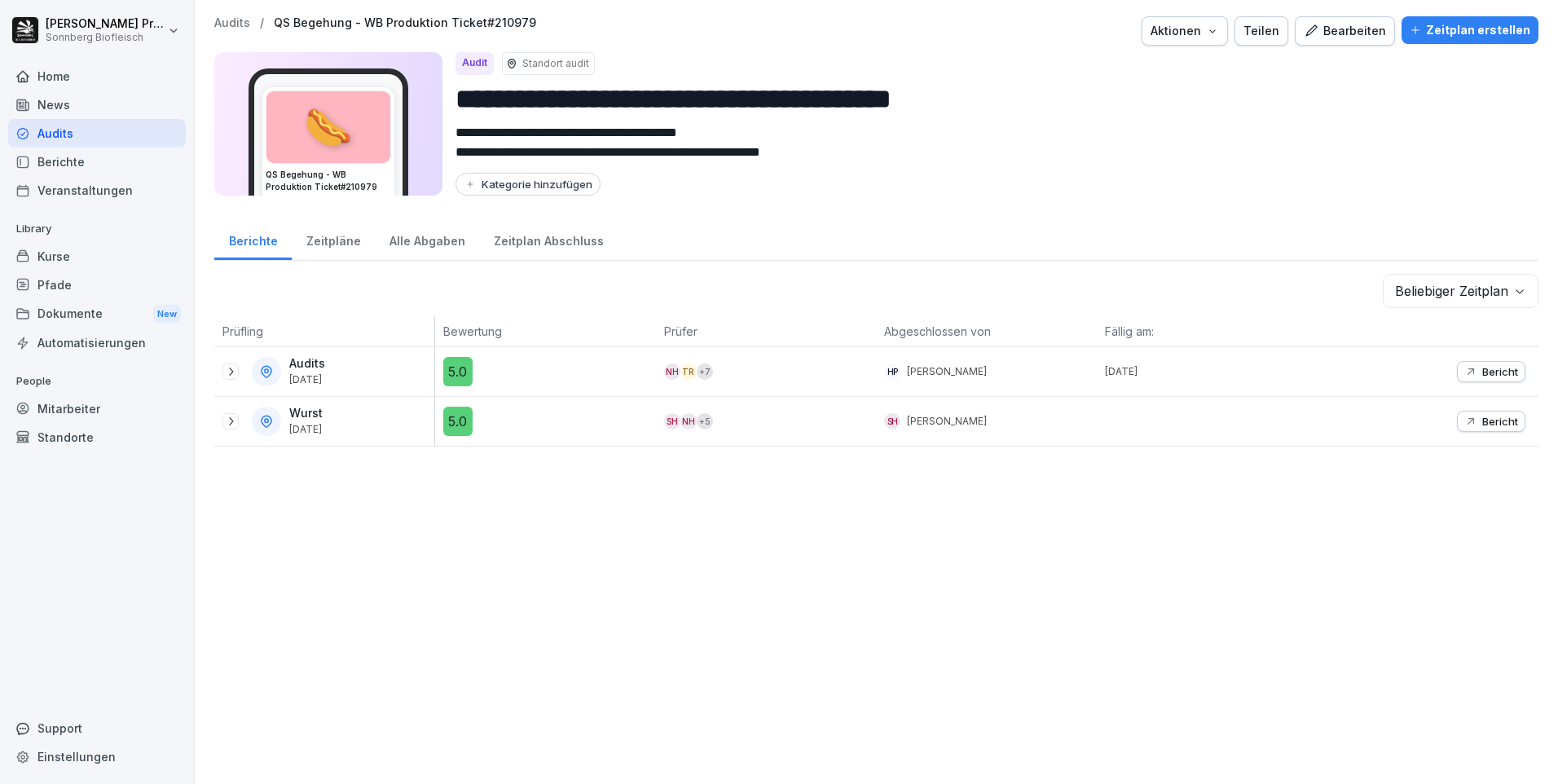
click at [1507, 292] on body "**********" at bounding box center [779, 392] width 1558 height 784
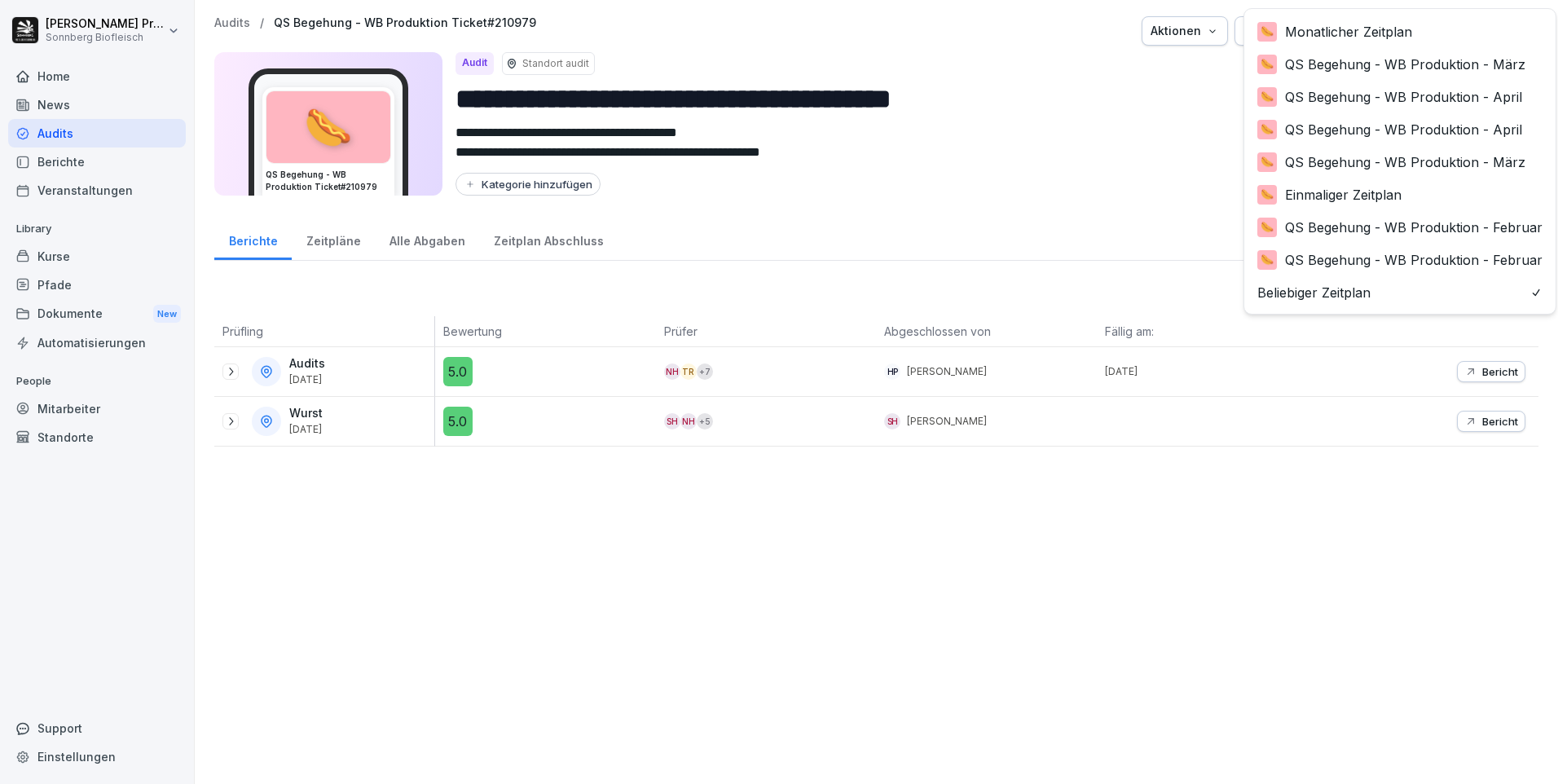
scroll to position [2, 0]
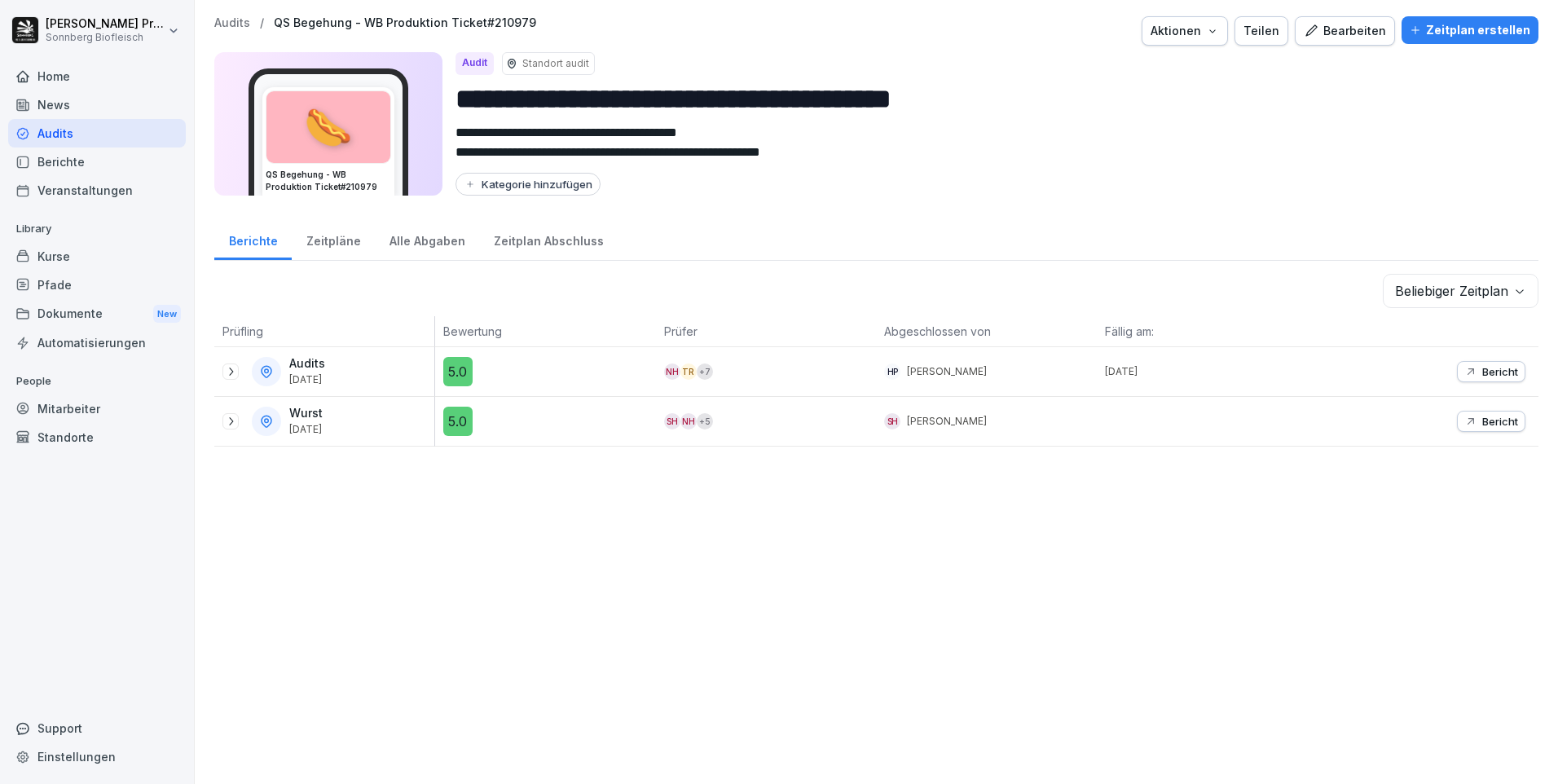
click at [976, 299] on html "**********" at bounding box center [779, 392] width 1558 height 784
click at [1485, 35] on div "Zeitplan erstellen" at bounding box center [1470, 30] width 121 height 18
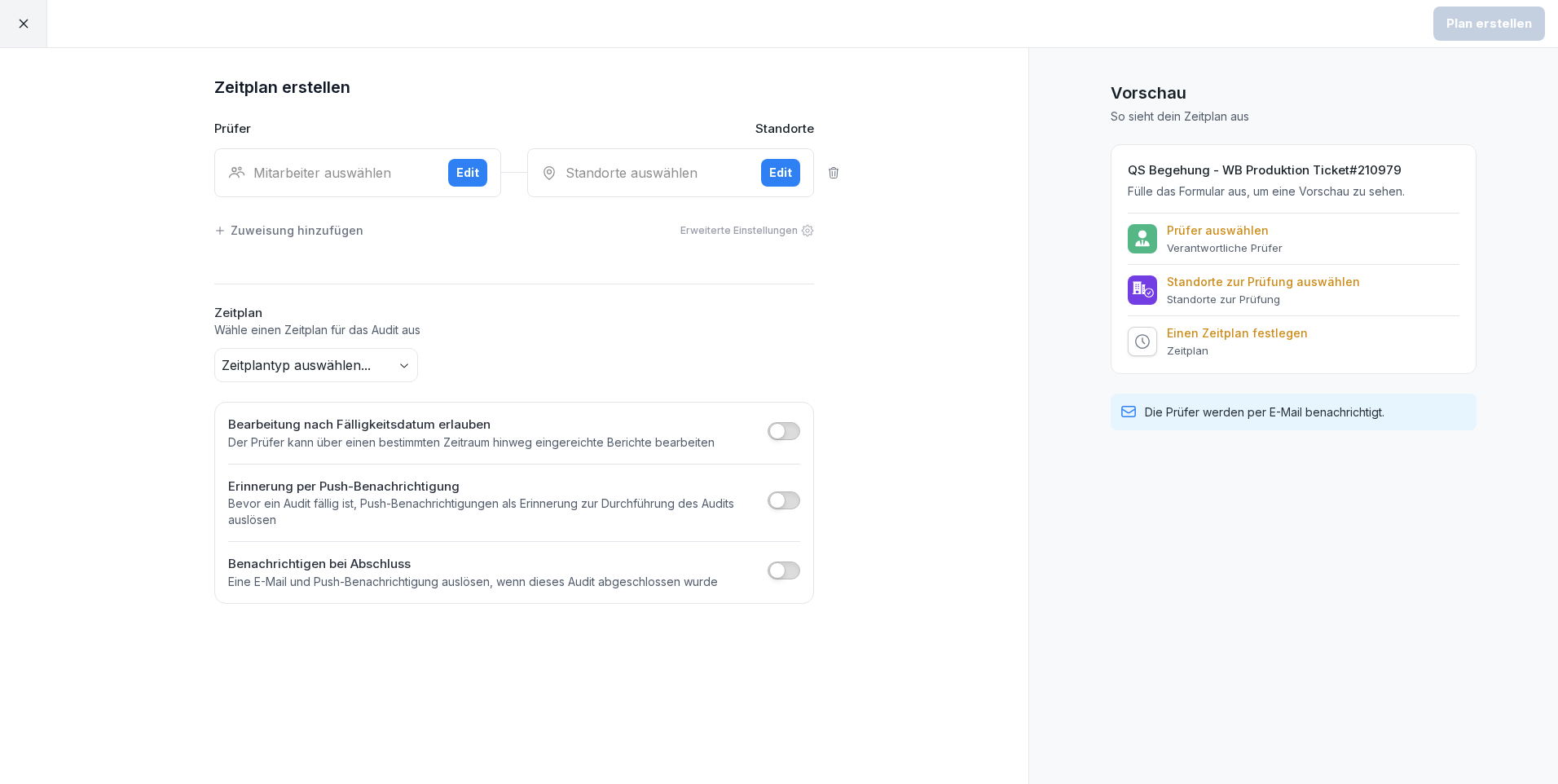
click at [473, 179] on div "Edit" at bounding box center [468, 172] width 23 height 18
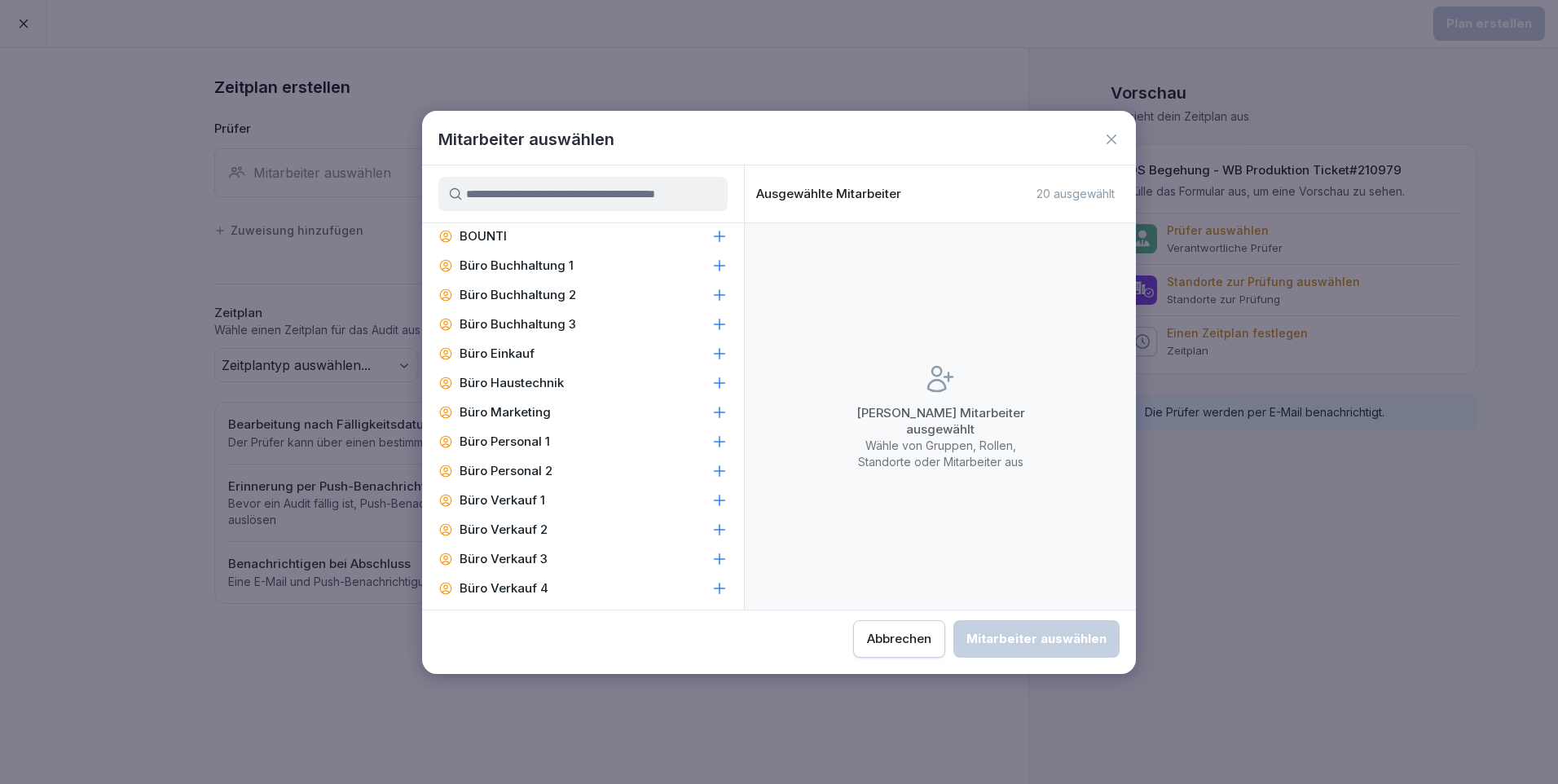
scroll to position [570, 0]
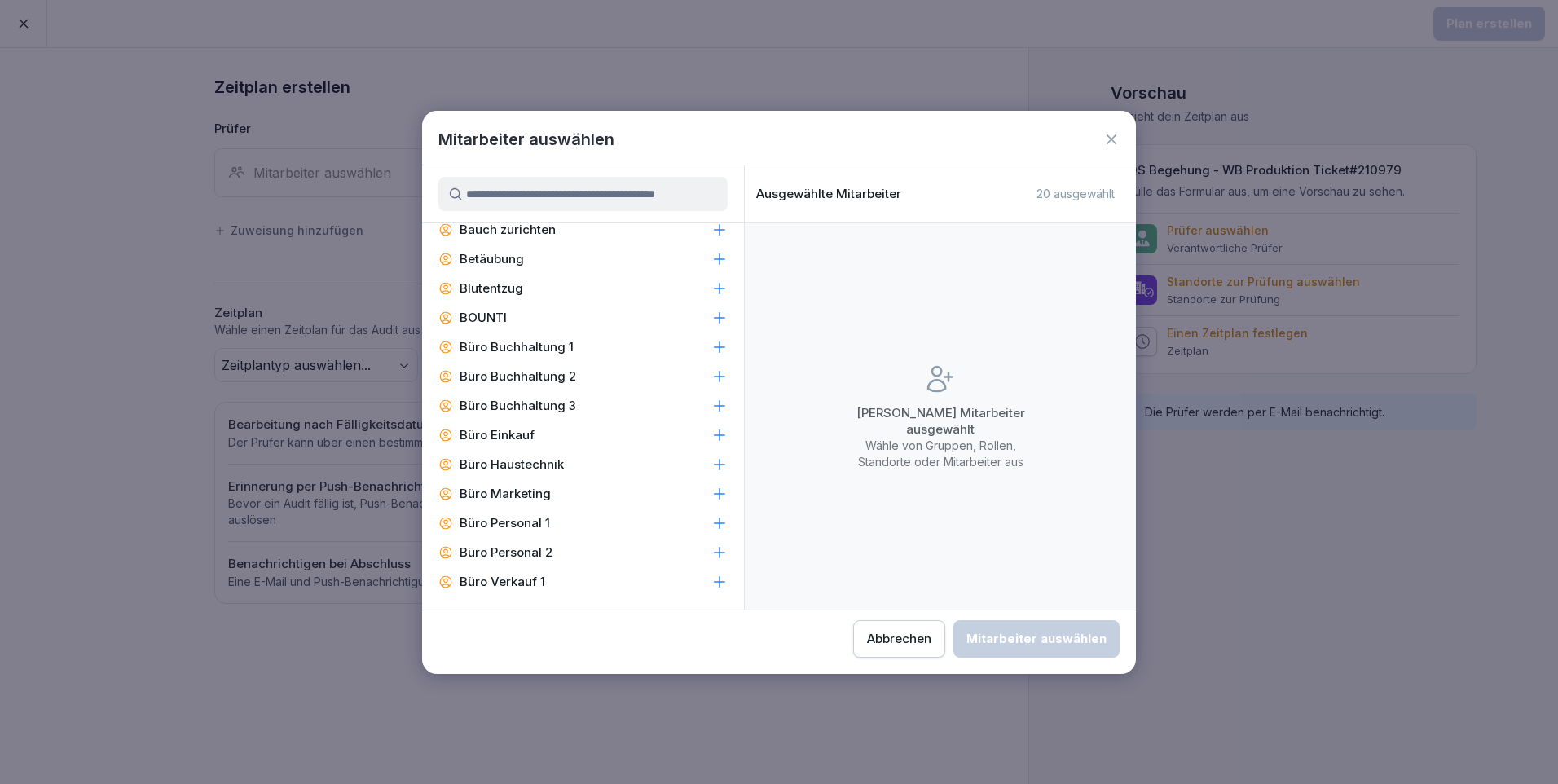
click at [483, 187] on input at bounding box center [582, 193] width 289 height 34
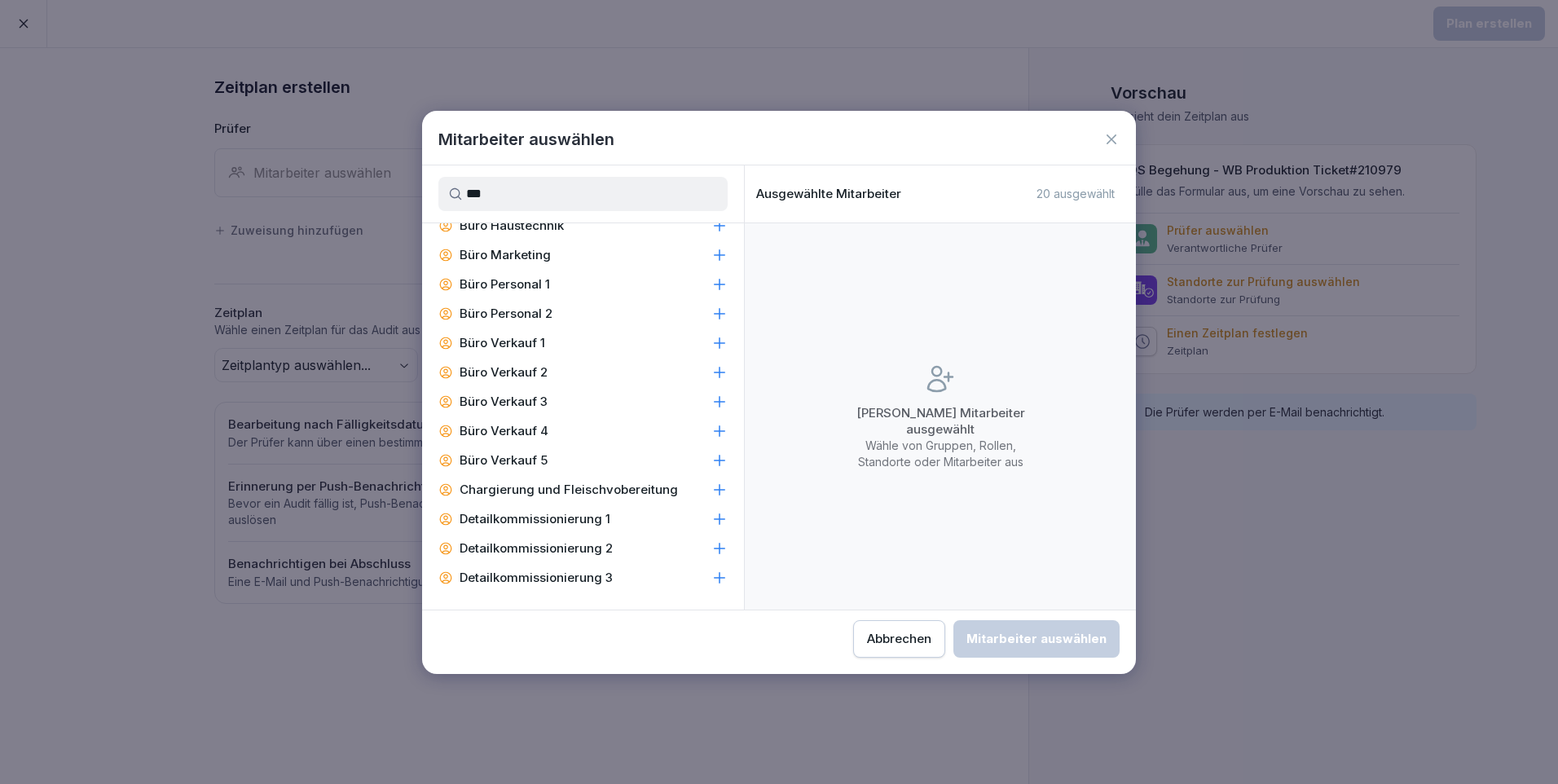
scroll to position [0, 0]
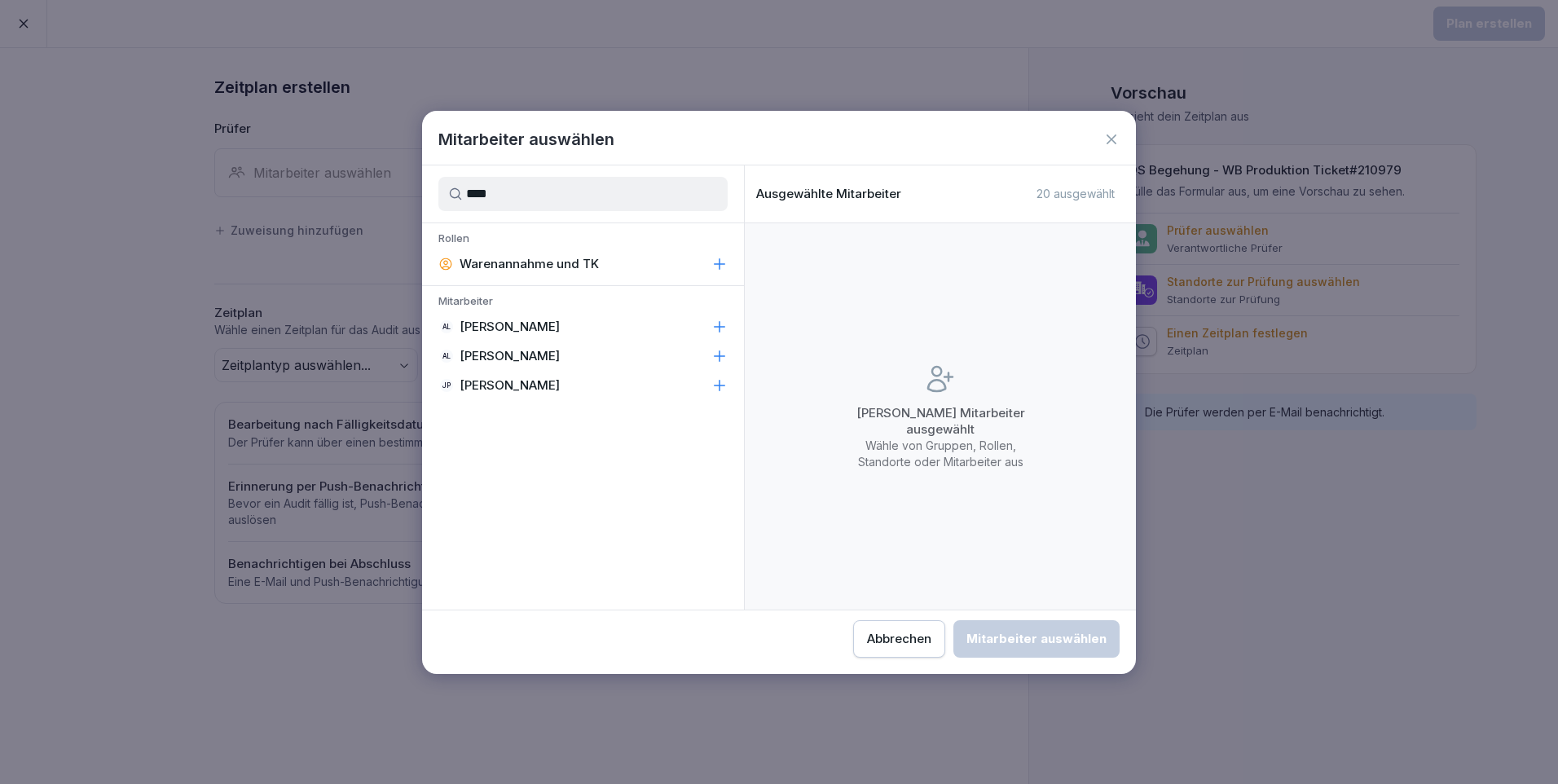
type input "****"
click at [633, 327] on div "AL Anna Lumetsberger" at bounding box center [583, 326] width 322 height 30
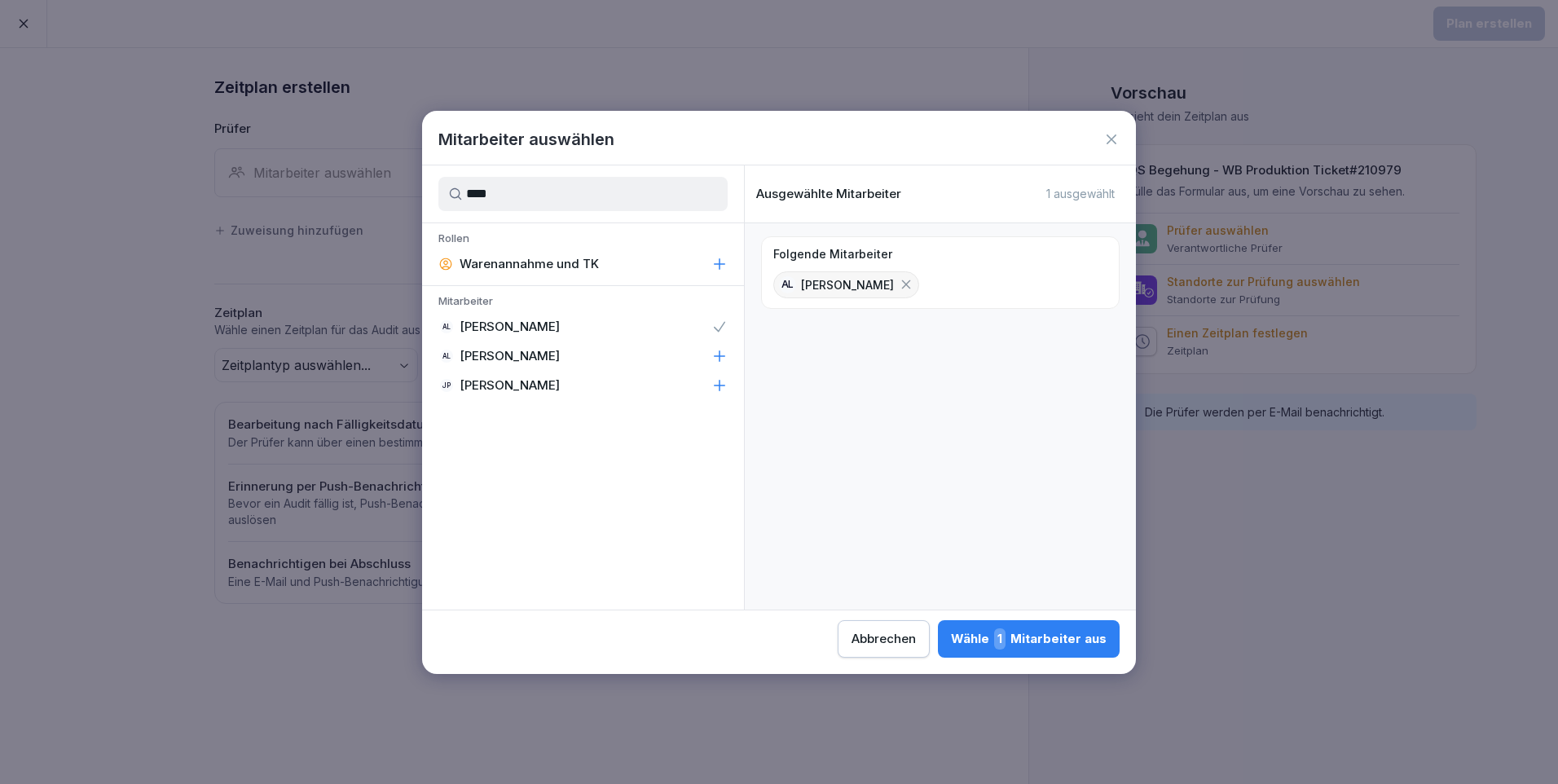
click at [1031, 639] on div "Wähle 1 Mitarbeiter aus" at bounding box center [1028, 638] width 155 height 21
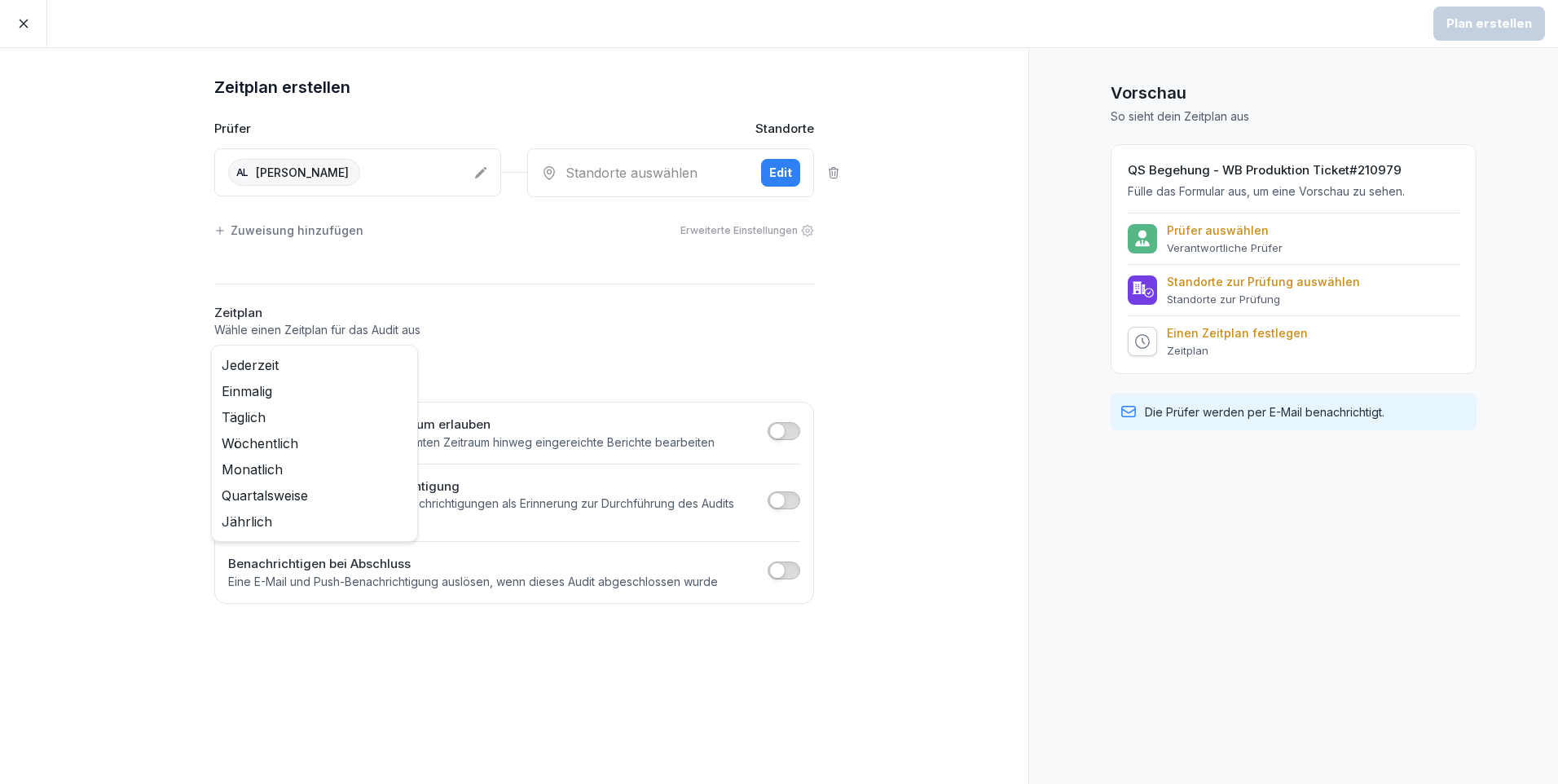
click at [408, 359] on body "Plan erstellen Zeitplan erstellen Prüfer Standorte AL Anna Lumetsberger Standor…" at bounding box center [779, 392] width 1558 height 784
click at [477, 178] on html "Plan erstellen Zeitplan erstellen Prüfer Standorte AL Anna Lumetsberger Standor…" at bounding box center [779, 392] width 1558 height 784
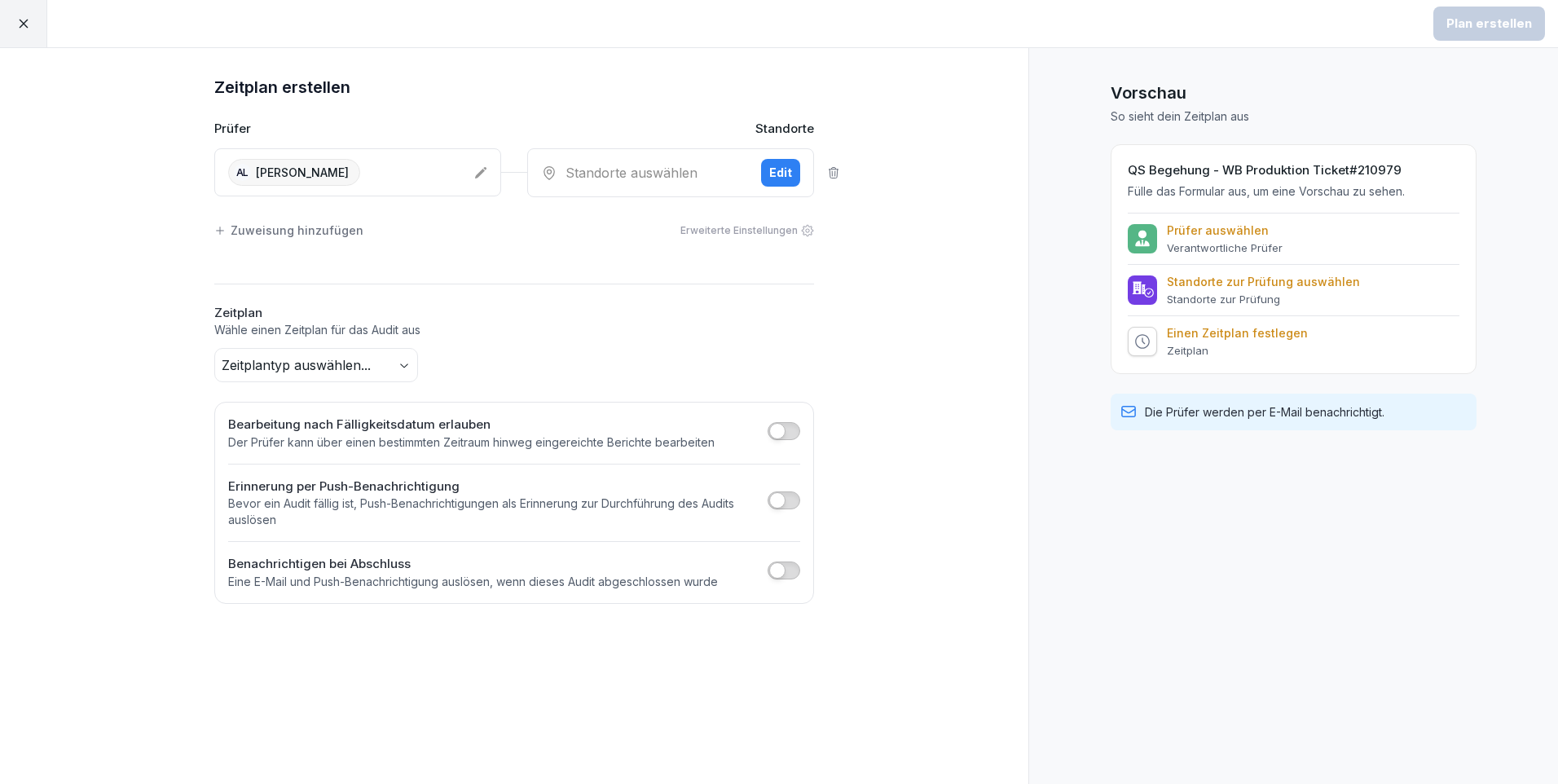
click at [386, 172] on div "AL Anna Lumetsberger" at bounding box center [344, 172] width 233 height 27
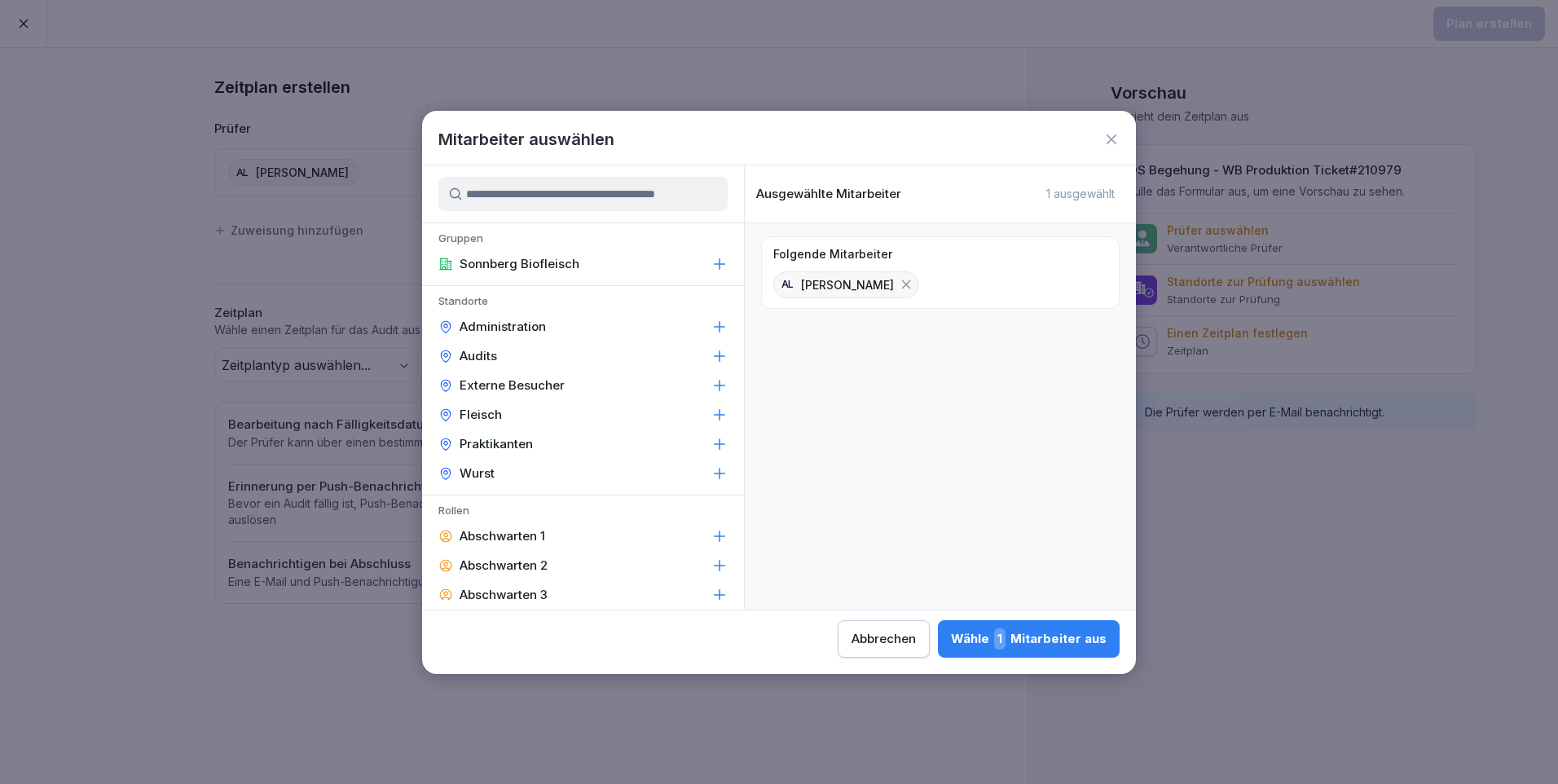
click at [513, 210] on input at bounding box center [582, 193] width 289 height 34
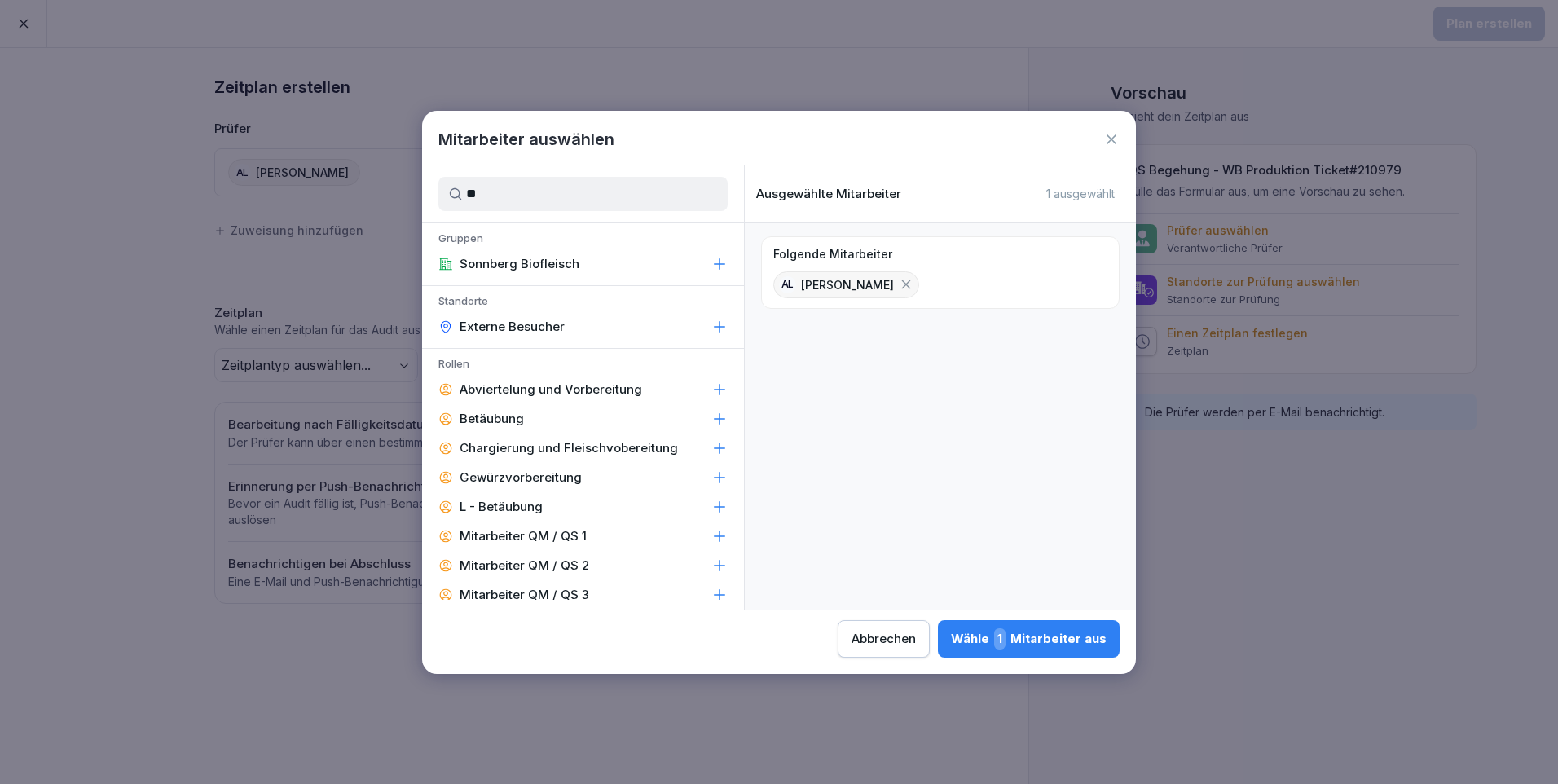
type input "*"
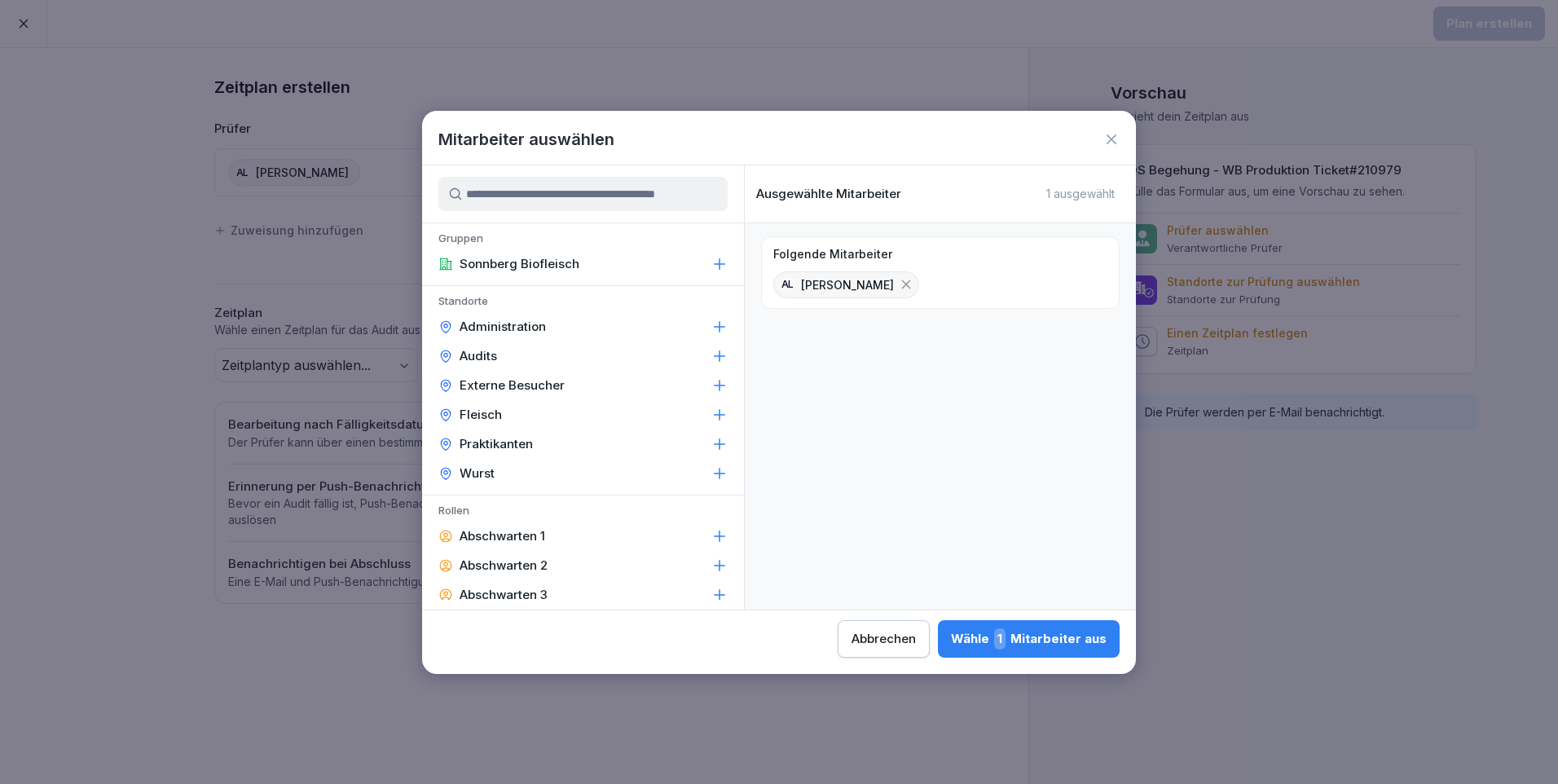
click at [916, 640] on div "Abbrechen" at bounding box center [883, 638] width 64 height 18
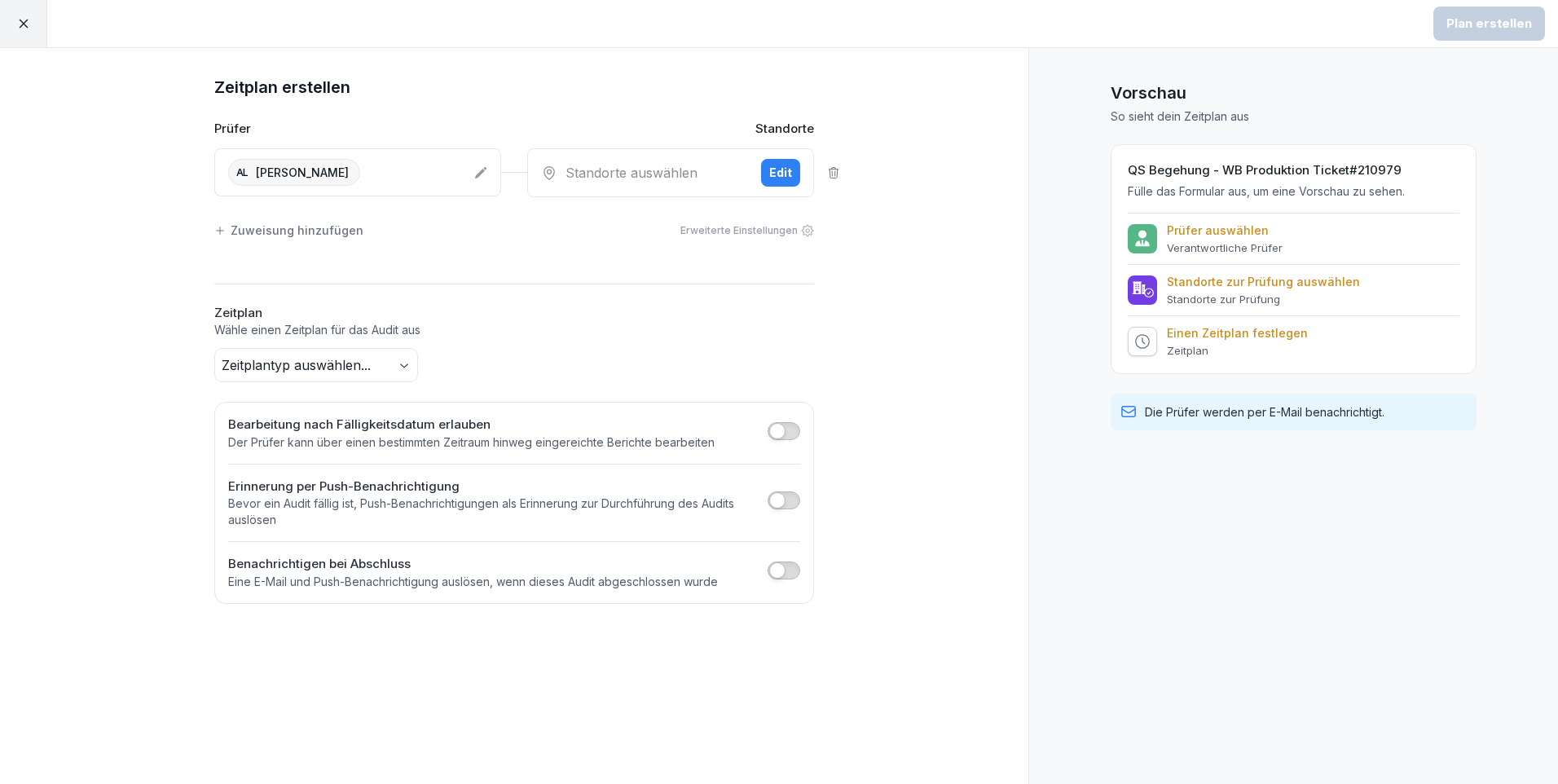
click at [30, 24] on icon at bounding box center [24, 24] width 15 height 15
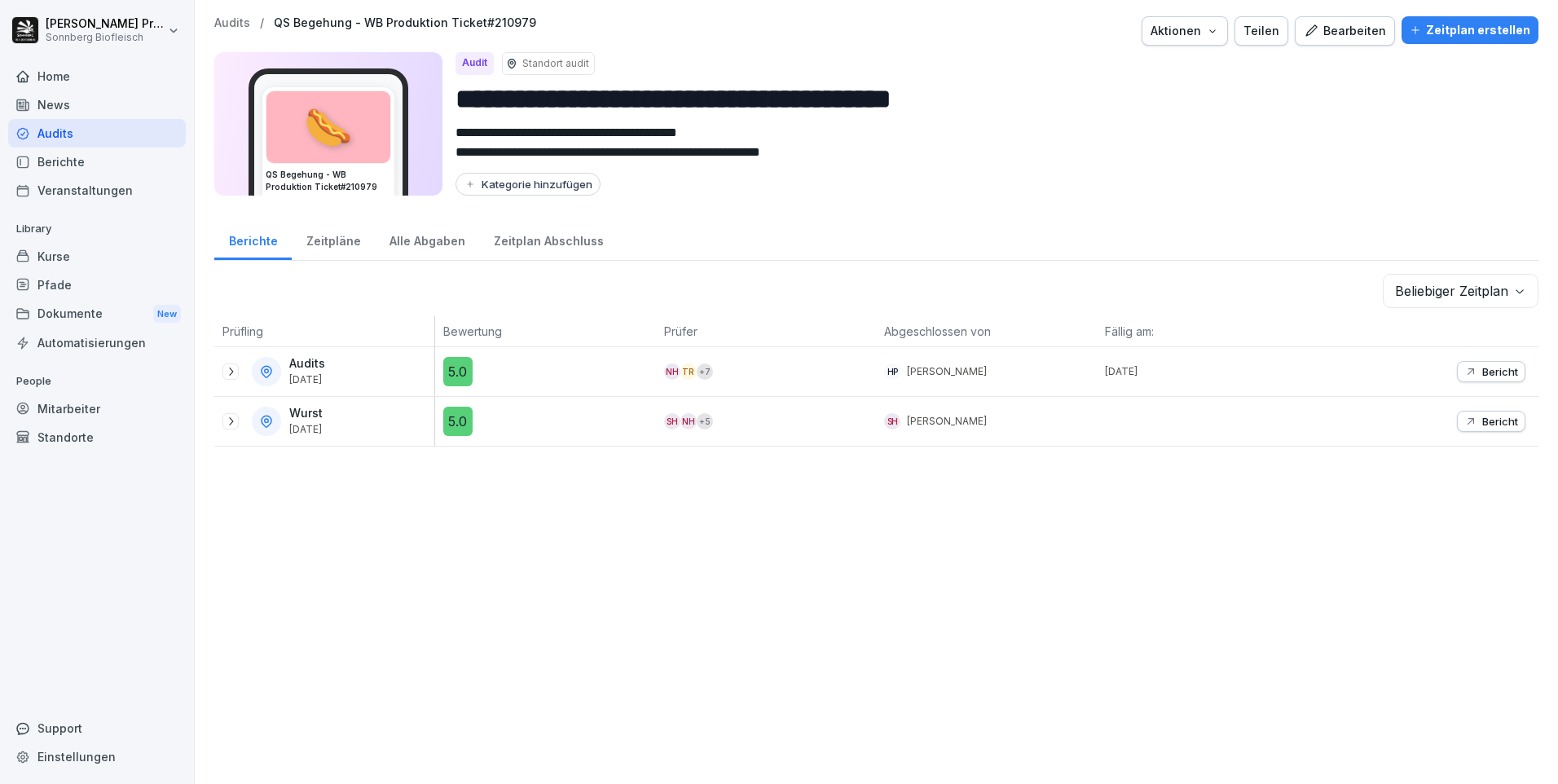
click at [233, 26] on p "Audits" at bounding box center [232, 23] width 36 height 14
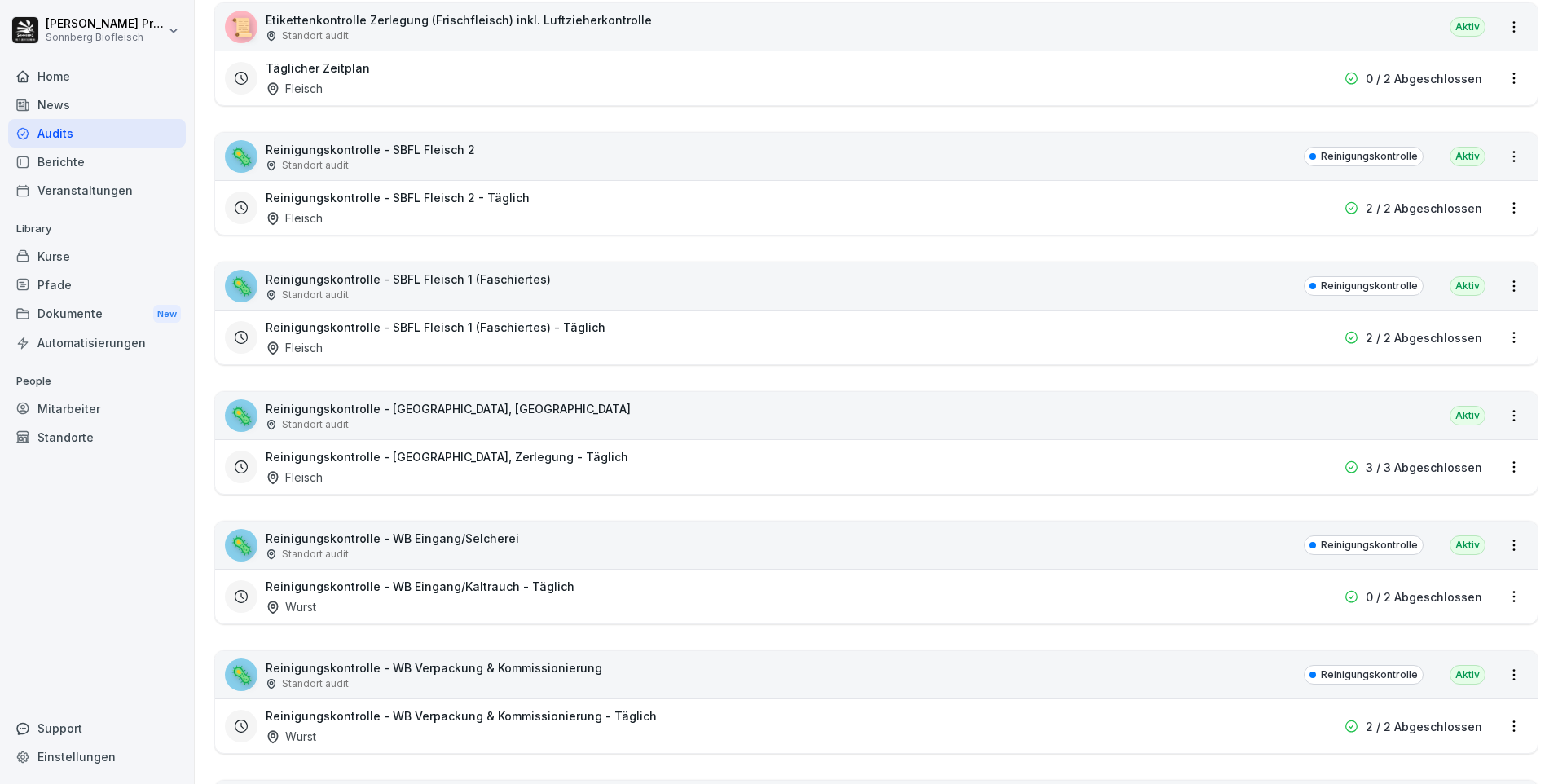
scroll to position [815, 0]
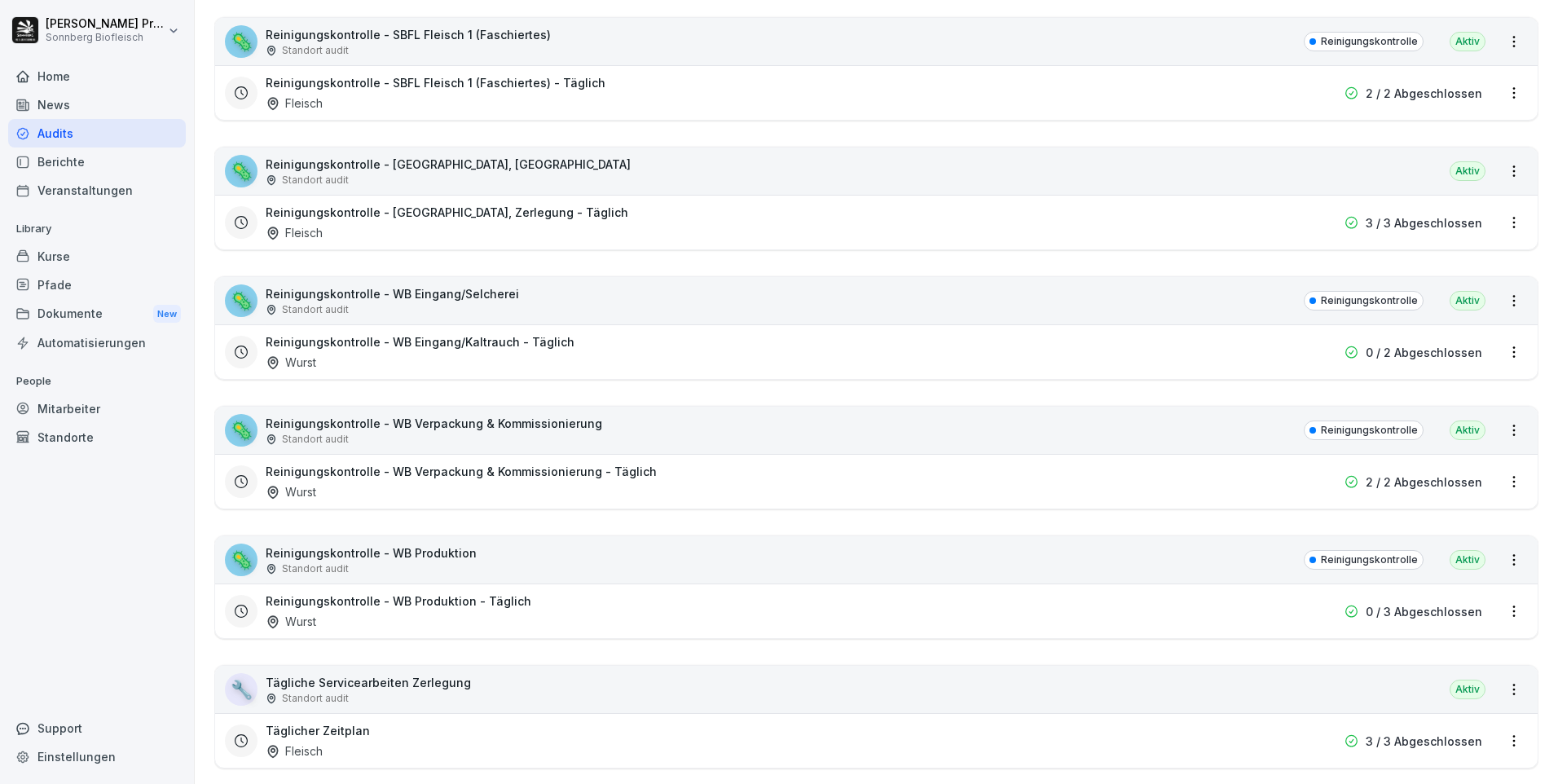
click at [1058, 479] on div "Reinigungskontrolle - WB Verpackung & Kommissionierung - Täglich Wurst" at bounding box center [772, 482] width 1013 height 37
